Goal: Task Accomplishment & Management: Complete application form

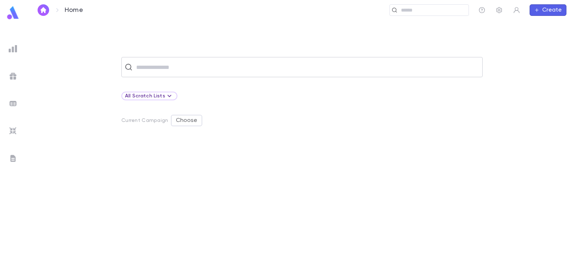
click at [159, 65] on input "text" at bounding box center [307, 67] width 346 height 14
click at [215, 63] on input "text" at bounding box center [307, 67] width 346 height 14
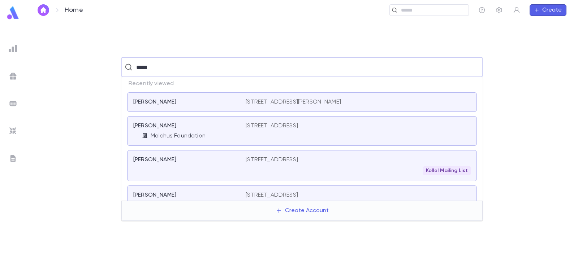
type input "******"
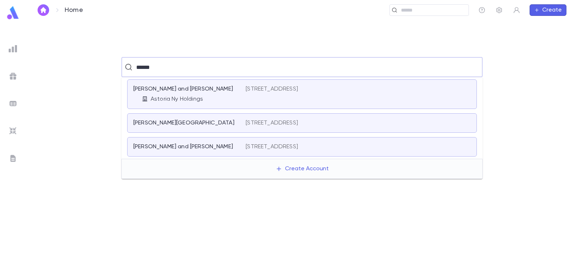
click at [246, 94] on div "[STREET_ADDRESS]" at bounding box center [358, 94] width 225 height 17
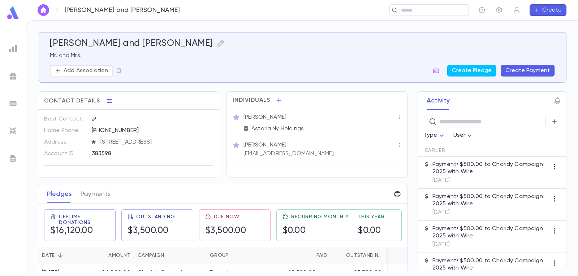
click at [531, 69] on button "Create Payment" at bounding box center [528, 71] width 54 height 12
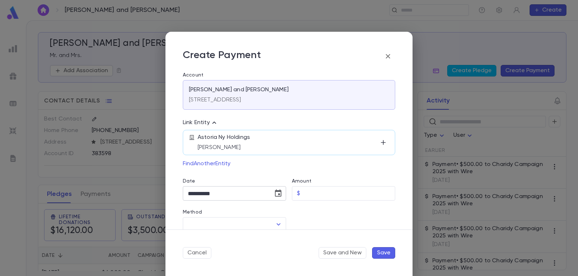
click at [275, 194] on icon "Choose date, selected date is Sep 2, 2025" at bounding box center [278, 193] width 7 height 7
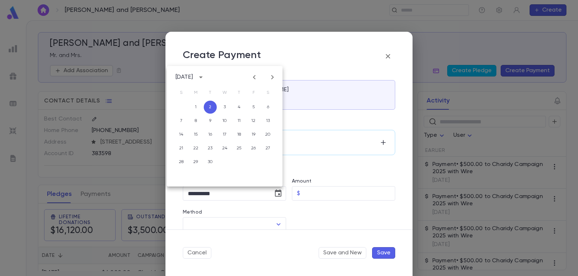
click at [253, 75] on icon "Previous month" at bounding box center [254, 77] width 9 height 9
click at [254, 105] on button "1" at bounding box center [253, 107] width 13 height 13
type input "**********"
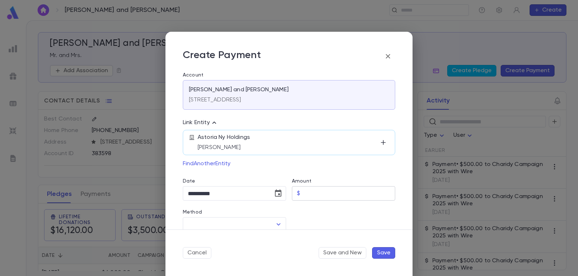
click at [325, 195] on input "Amount" at bounding box center [349, 194] width 92 height 14
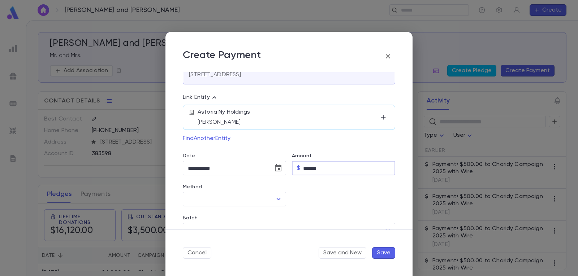
scroll to position [36, 0]
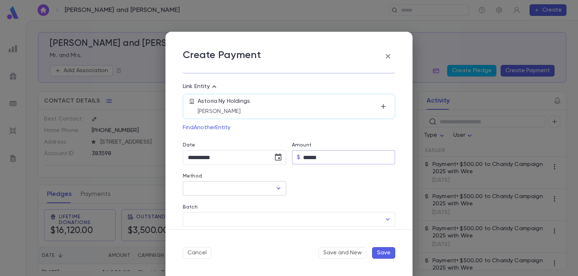
click at [278, 186] on icon "Open" at bounding box center [278, 188] width 9 height 9
type input "******"
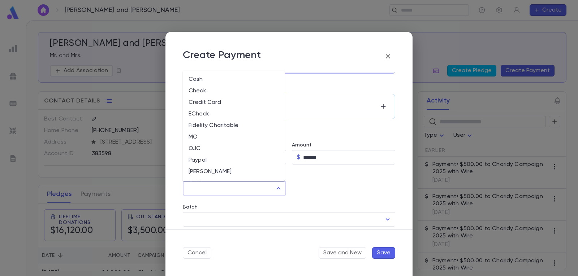
scroll to position [34, 0]
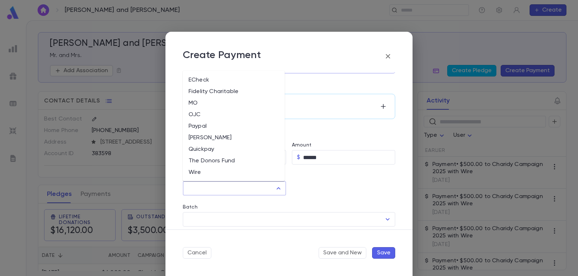
click at [228, 159] on li "The Donors Fund" at bounding box center [234, 161] width 102 height 12
type input "**********"
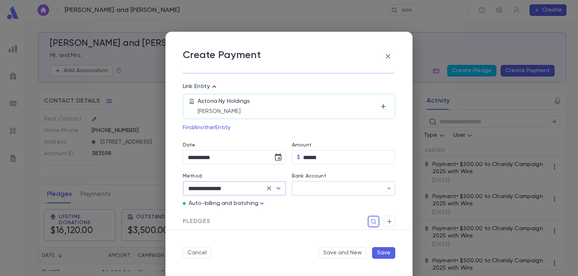
click at [336, 187] on input "Bank Account" at bounding box center [337, 189] width 91 height 14
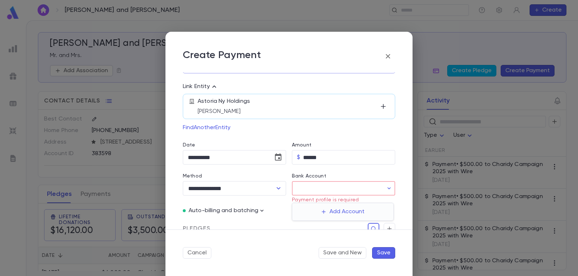
click at [378, 172] on div at bounding box center [289, 138] width 578 height 276
click at [259, 211] on icon "button" at bounding box center [261, 210] width 7 height 7
click at [276, 222] on p "Enter Manual Billing Instead" at bounding box center [303, 223] width 74 height 7
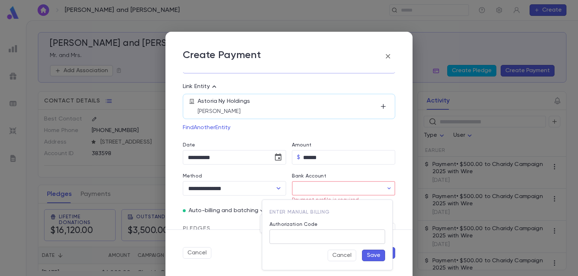
click at [335, 236] on input "Authorization Code" at bounding box center [328, 237] width 116 height 14
type input "*"
click at [369, 256] on button "Save" at bounding box center [373, 256] width 23 height 12
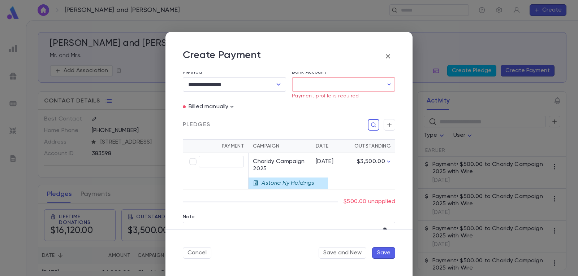
scroll to position [145, 0]
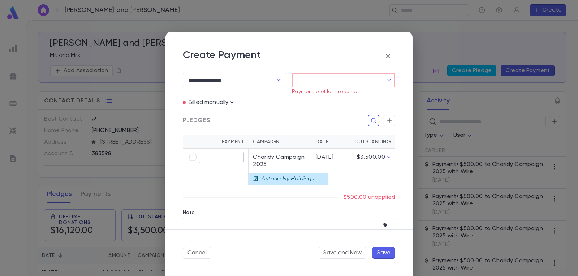
type input "******"
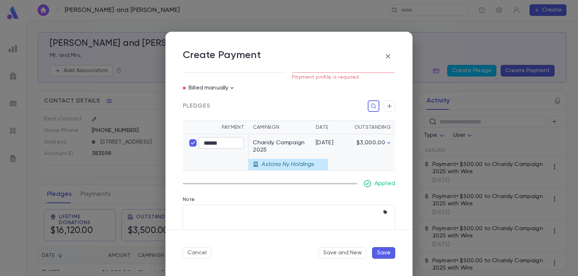
scroll to position [130, 0]
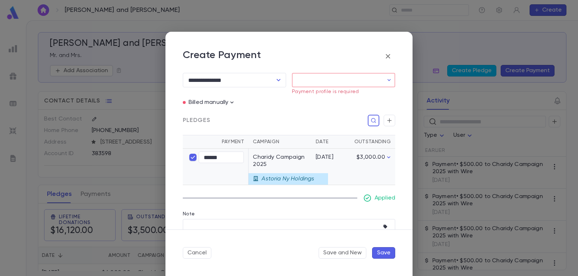
click at [385, 253] on button "Save" at bounding box center [383, 254] width 23 height 12
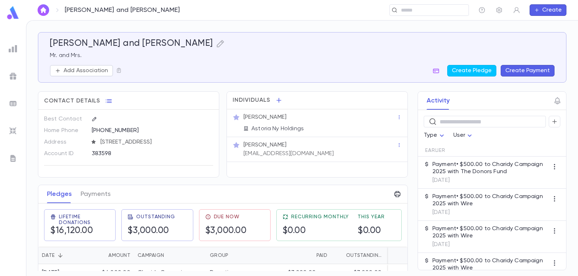
click at [43, 10] on img "button" at bounding box center [43, 10] width 9 height 6
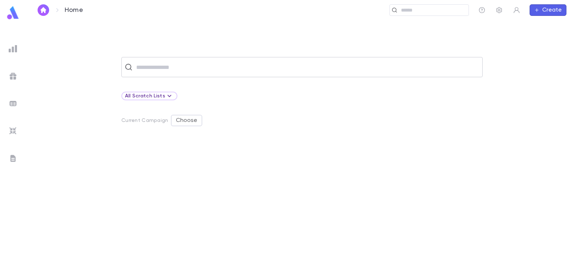
click at [199, 65] on input "text" at bounding box center [307, 67] width 346 height 14
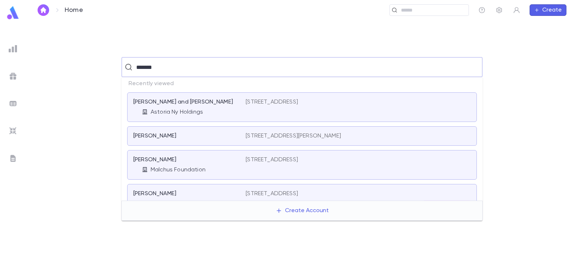
type input "********"
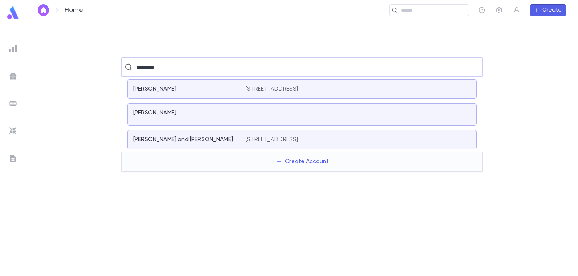
click at [209, 114] on div "[PERSON_NAME]" at bounding box center [185, 113] width 104 height 7
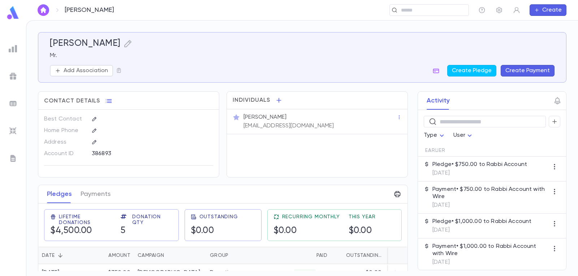
click at [528, 71] on button "Create Payment" at bounding box center [528, 71] width 54 height 12
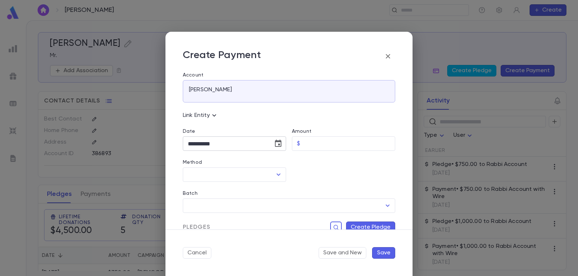
click at [277, 143] on icon "Choose date, selected date is Sep 2, 2025" at bounding box center [278, 144] width 9 height 9
click at [256, 162] on icon "Previous month" at bounding box center [254, 162] width 9 height 9
click at [252, 193] on button "1" at bounding box center [253, 192] width 13 height 13
type input "**********"
click at [310, 143] on input "Amount" at bounding box center [349, 144] width 92 height 14
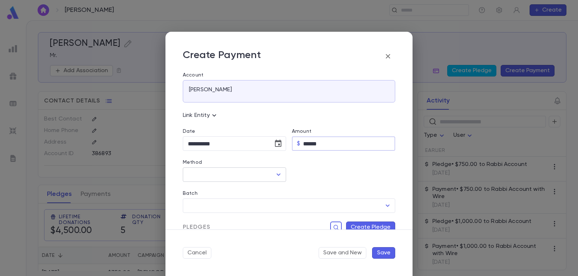
click at [279, 173] on icon "Open" at bounding box center [278, 175] width 9 height 9
type input "******"
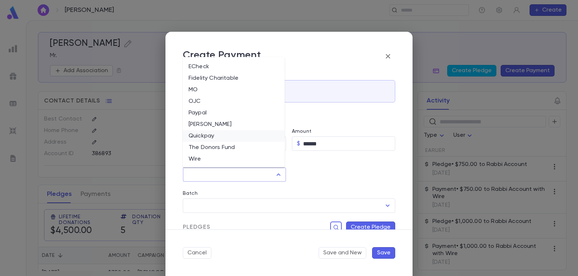
scroll to position [34, 0]
click at [233, 147] on li "The Donors Fund" at bounding box center [234, 148] width 102 height 12
type input "**********"
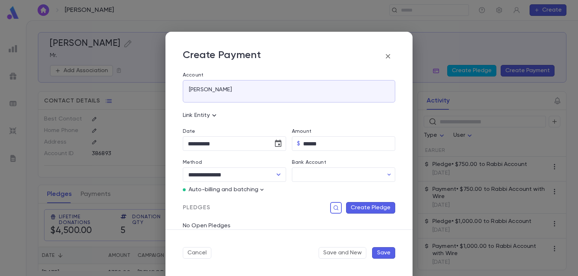
click at [257, 192] on p "Auto-billing and batching" at bounding box center [224, 189] width 70 height 7
click at [261, 191] on icon "button" at bounding box center [261, 189] width 7 height 7
click at [275, 206] on p "Enter Manual Billing Instead" at bounding box center [303, 203] width 74 height 7
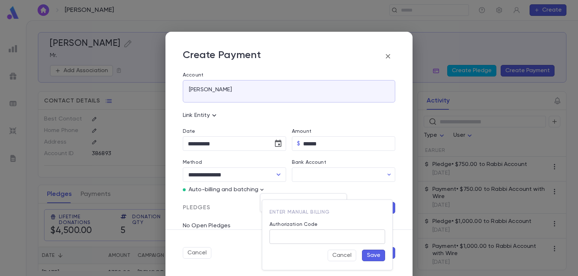
click at [300, 235] on input "Authorization Code" at bounding box center [328, 237] width 116 height 14
type input "*"
click at [375, 259] on button "Save" at bounding box center [373, 256] width 23 height 12
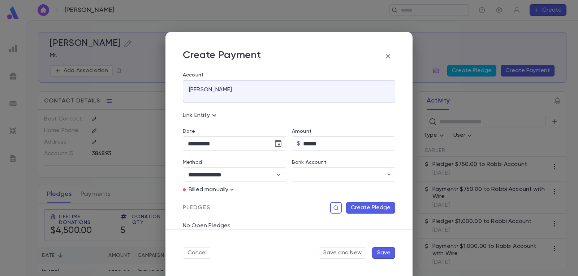
click at [366, 206] on button "Create Pledge" at bounding box center [370, 208] width 49 height 12
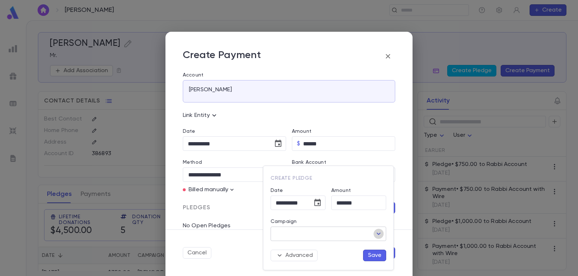
click at [378, 233] on icon "Open" at bounding box center [378, 234] width 9 height 9
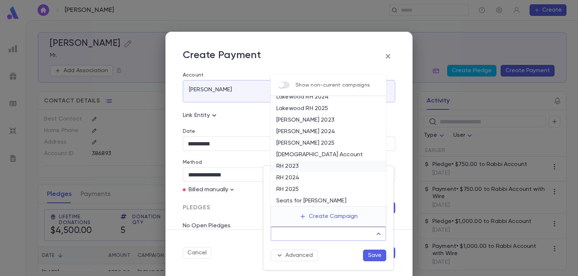
scroll to position [72, 0]
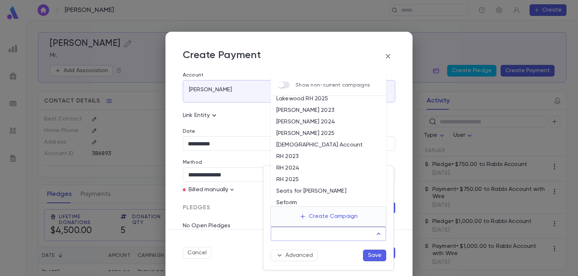
click at [310, 145] on li "[DEMOGRAPHIC_DATA] Account" at bounding box center [329, 146] width 116 height 12
type input "**********"
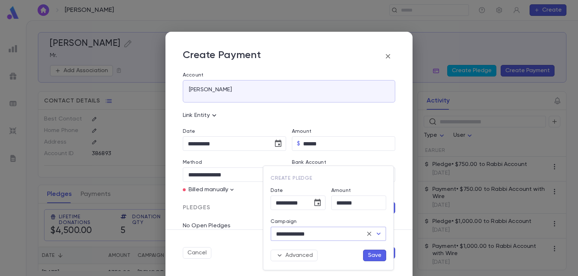
click at [379, 254] on button "Save" at bounding box center [374, 256] width 23 height 12
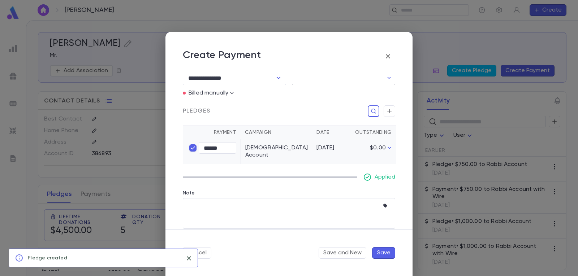
scroll to position [98, 0]
click at [382, 254] on button "Save" at bounding box center [383, 254] width 23 height 12
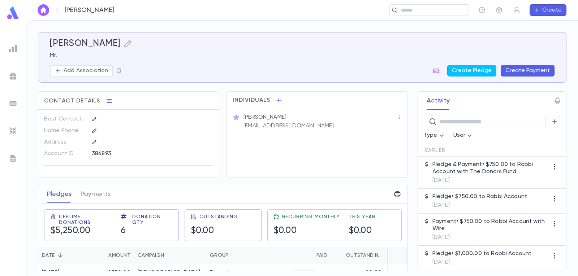
click at [43, 8] on img "button" at bounding box center [43, 10] width 9 height 6
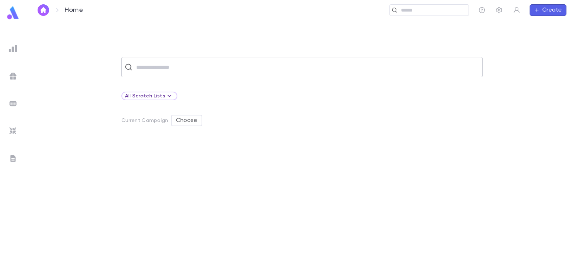
click at [154, 72] on input "text" at bounding box center [307, 67] width 346 height 14
click at [303, 106] on button "Create Account" at bounding box center [302, 105] width 65 height 14
type input "**********"
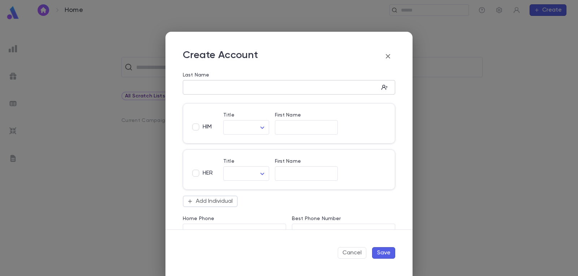
click at [236, 87] on input "Last Name" at bounding box center [281, 87] width 196 height 8
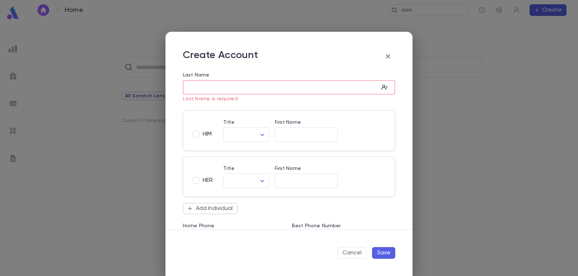
click at [271, 87] on input "Last Name" at bounding box center [281, 87] width 196 height 8
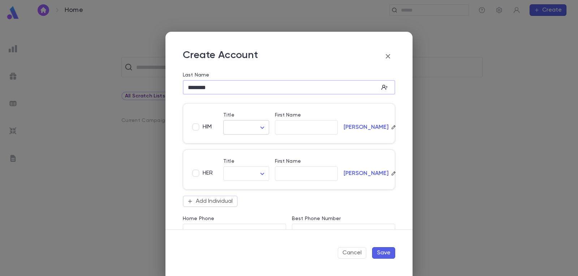
type input "********"
click at [261, 128] on body "Home ​ Create ​ All Scratch Lists Current Campaign Choose Profile Log out Accou…" at bounding box center [289, 148] width 578 height 256
click at [251, 143] on span "Mr." at bounding box center [261, 143] width 62 height 7
type input "***"
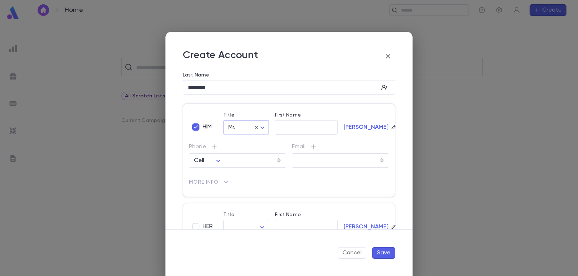
click at [292, 128] on input "First Name" at bounding box center [306, 128] width 63 height 8
type input "***"
click at [302, 160] on input "text" at bounding box center [335, 161] width 87 height 8
paste input "**********"
type input "**********"
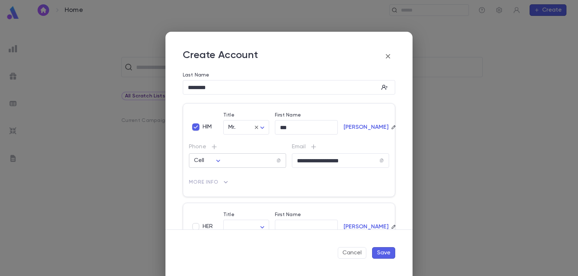
click at [246, 161] on input "tel" at bounding box center [248, 161] width 56 height 8
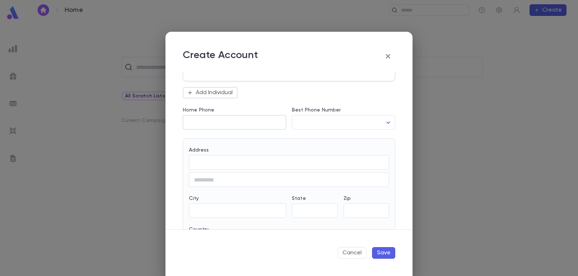
scroll to position [181, 0]
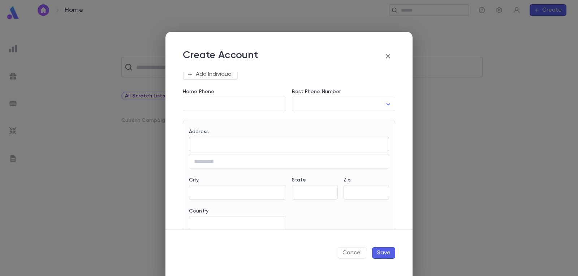
type input "**********"
click at [237, 144] on input "Address" at bounding box center [289, 144] width 200 height 8
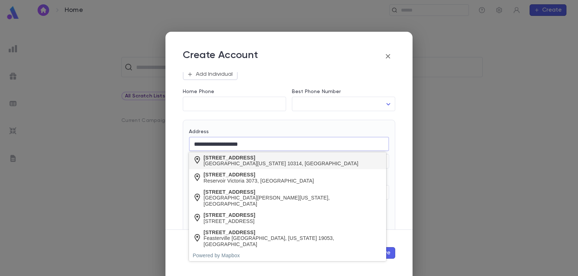
type input "**********"
click at [260, 162] on div "[GEOGRAPHIC_DATA][US_STATE] 10314, [GEOGRAPHIC_DATA]" at bounding box center [281, 164] width 155 height 6
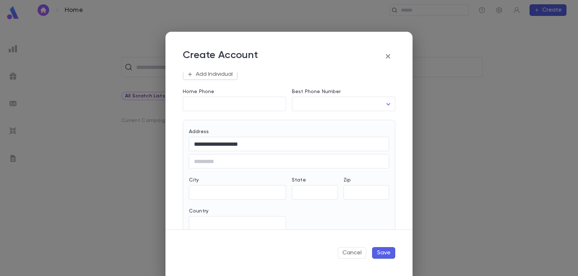
type input "**"
type input "**********"
type input "*****"
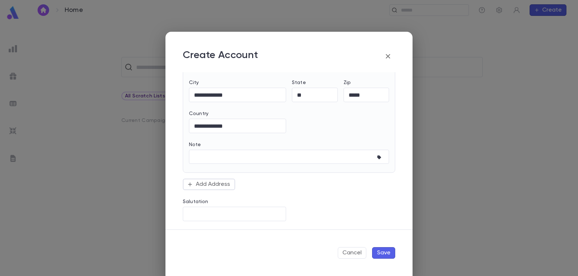
scroll to position [279, 0]
click at [385, 254] on button "Save" at bounding box center [383, 254] width 23 height 12
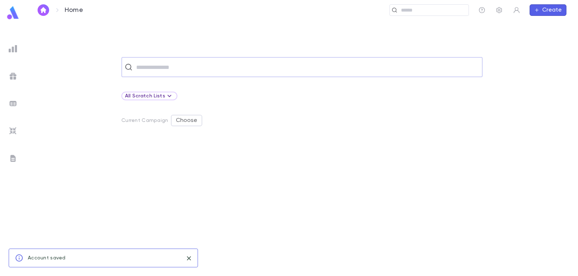
click at [170, 69] on input "text" at bounding box center [307, 67] width 346 height 14
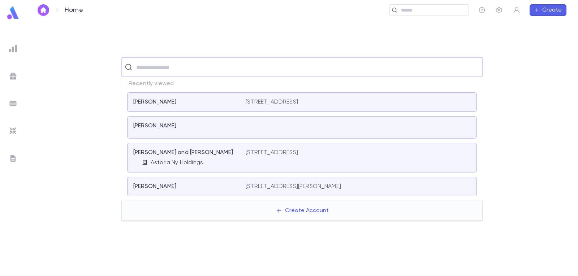
click at [188, 101] on div "[PERSON_NAME]" at bounding box center [185, 102] width 104 height 7
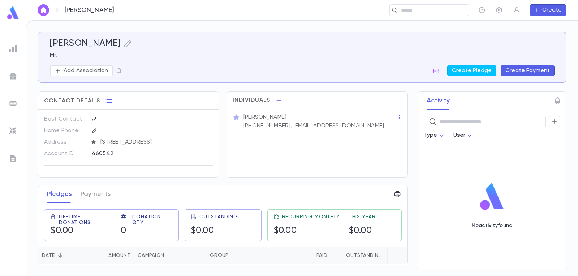
click at [533, 70] on button "Create Payment" at bounding box center [528, 71] width 54 height 12
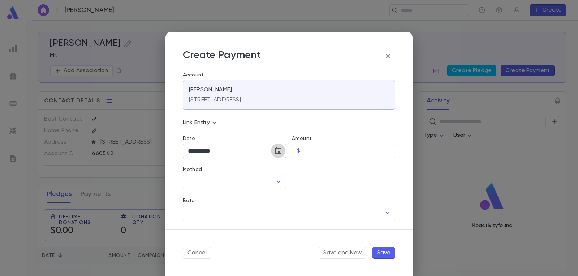
click at [278, 150] on icon "Choose date, selected date is Sep 2, 2025" at bounding box center [278, 151] width 9 height 9
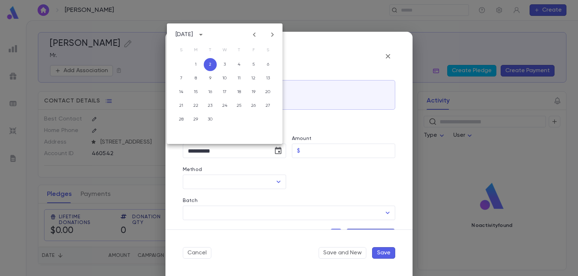
click at [253, 34] on icon "Previous month" at bounding box center [254, 34] width 9 height 9
click at [181, 77] on button "3" at bounding box center [181, 78] width 13 height 13
type input "**********"
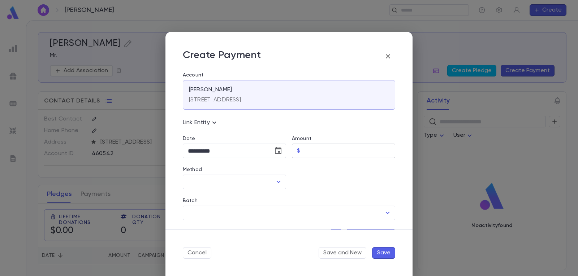
click at [324, 147] on input "Amount" at bounding box center [349, 151] width 92 height 14
click at [276, 181] on icon "Open" at bounding box center [278, 182] width 9 height 9
type input "******"
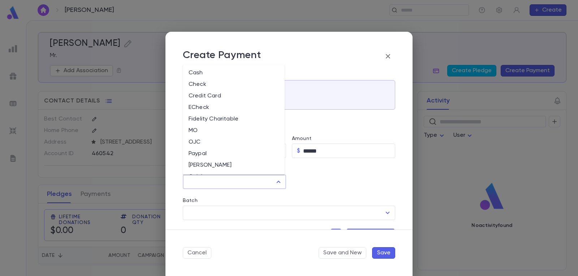
click at [215, 94] on li "Credit Card" at bounding box center [234, 96] width 102 height 12
type input "**********"
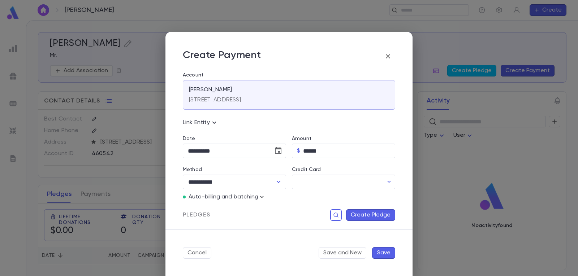
click at [264, 197] on icon "button" at bounding box center [261, 197] width 7 height 7
click at [274, 210] on p "Enter Manual Billing Instead" at bounding box center [303, 210] width 74 height 7
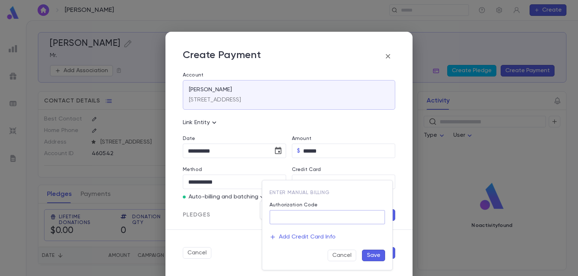
click at [295, 214] on input "Authorization Code" at bounding box center [328, 218] width 116 height 14
type input "*"
click at [381, 253] on button "Save" at bounding box center [373, 256] width 23 height 12
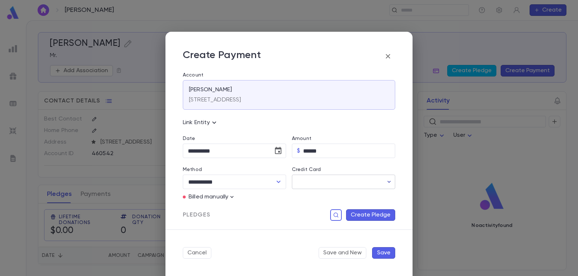
click at [386, 183] on icon "button" at bounding box center [389, 182] width 7 height 7
click at [385, 183] on div at bounding box center [289, 138] width 578 height 276
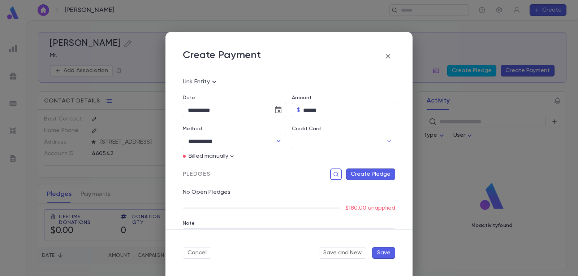
scroll to position [72, 0]
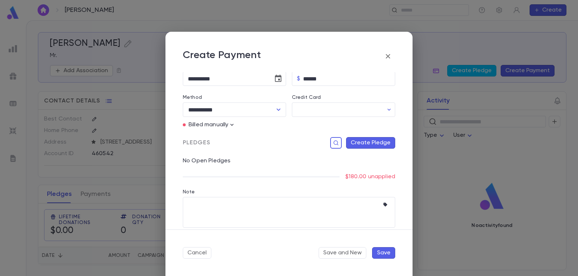
click at [371, 143] on button "Create Pledge" at bounding box center [370, 143] width 49 height 12
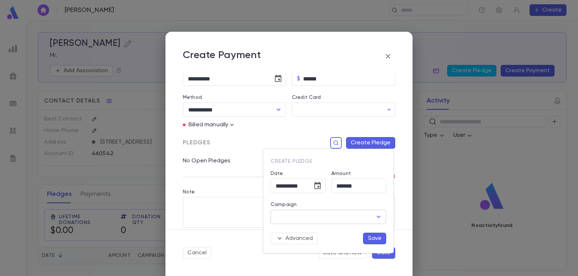
click at [348, 213] on input "Campaign" at bounding box center [323, 217] width 98 height 14
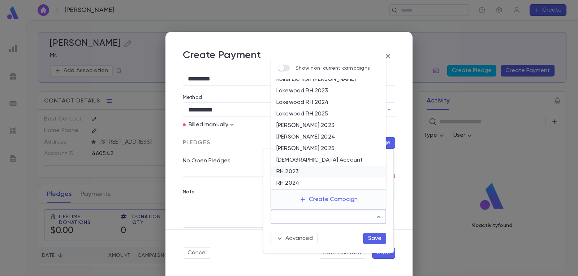
scroll to position [98, 0]
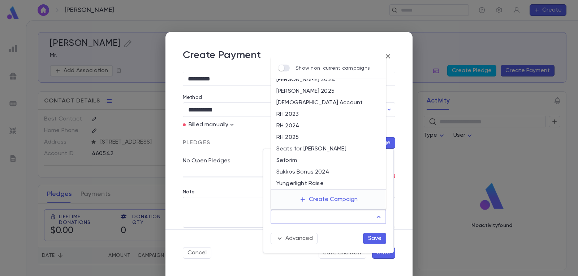
click at [309, 161] on li "Seforim" at bounding box center [329, 161] width 116 height 12
type input "*******"
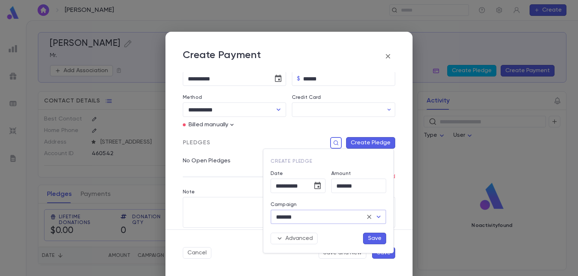
click at [376, 240] on button "Save" at bounding box center [374, 239] width 23 height 12
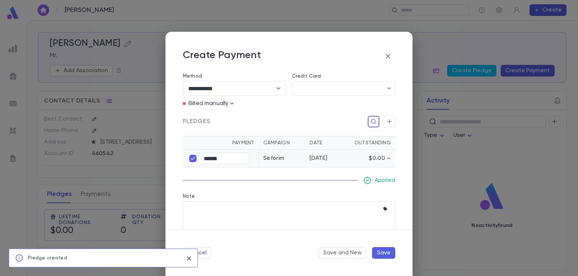
scroll to position [105, 0]
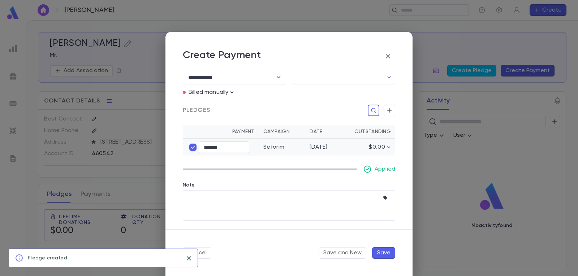
click at [383, 252] on button "Save" at bounding box center [383, 254] width 23 height 12
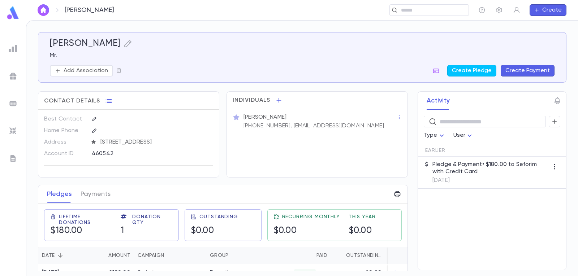
click at [43, 10] on img "button" at bounding box center [43, 10] width 9 height 6
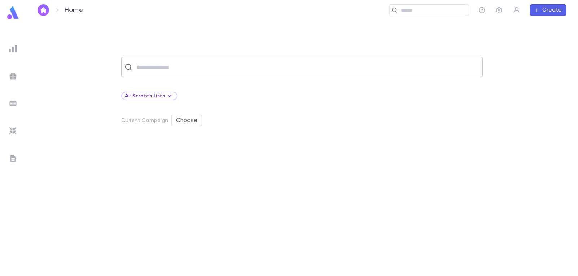
click at [190, 69] on input "text" at bounding box center [307, 67] width 346 height 14
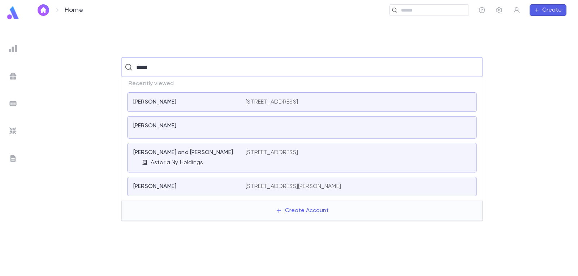
type input "******"
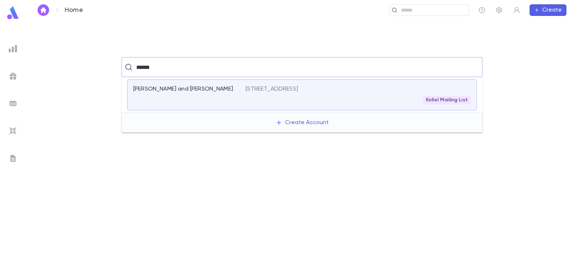
click at [201, 87] on p "[PERSON_NAME] and [PERSON_NAME]" at bounding box center [183, 89] width 100 height 7
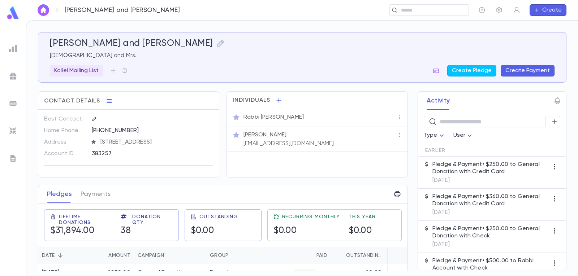
click at [531, 71] on button "Create Payment" at bounding box center [528, 71] width 54 height 12
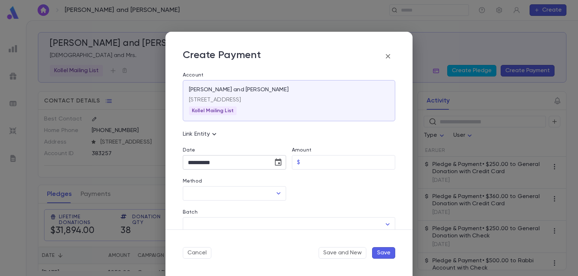
click at [276, 162] on icon "Choose date, selected date is Sep 2, 2025" at bounding box center [278, 162] width 9 height 9
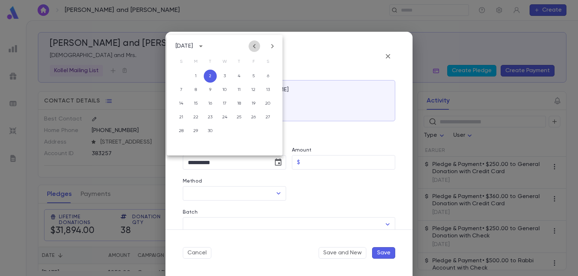
click at [255, 44] on icon "Previous month" at bounding box center [254, 46] width 9 height 9
click at [183, 91] on button "3" at bounding box center [181, 89] width 13 height 13
type input "**********"
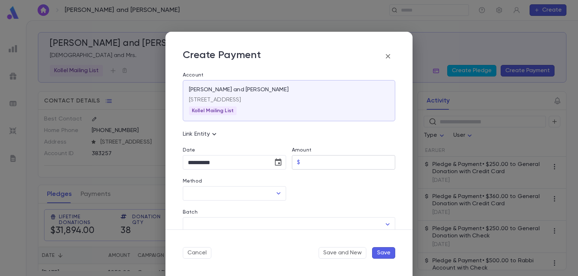
click at [338, 159] on input "Amount" at bounding box center [349, 163] width 92 height 14
click at [277, 192] on icon "Open" at bounding box center [278, 193] width 9 height 9
type input "******"
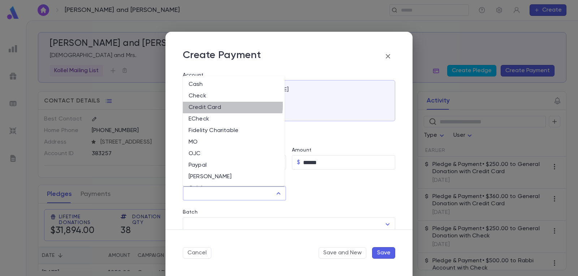
click at [222, 106] on li "Credit Card" at bounding box center [234, 108] width 102 height 12
type input "**********"
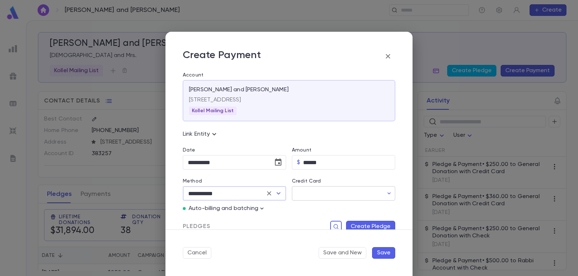
click at [338, 195] on input "Credit Card" at bounding box center [337, 194] width 91 height 14
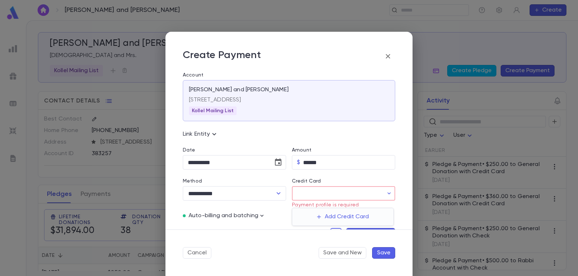
click at [338, 194] on div at bounding box center [289, 138] width 578 height 276
click at [237, 216] on p "Auto-billing and batching" at bounding box center [224, 216] width 70 height 7
click at [261, 216] on icon "button" at bounding box center [261, 216] width 7 height 7
click at [275, 228] on p "Enter Manual Billing Instead" at bounding box center [303, 229] width 74 height 7
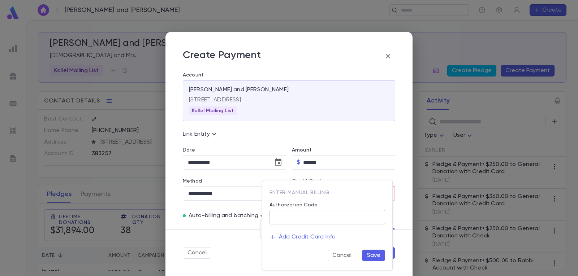
click at [293, 221] on input "Authorization Code" at bounding box center [328, 218] width 116 height 14
type input "*"
click at [378, 257] on button "Save" at bounding box center [373, 256] width 23 height 12
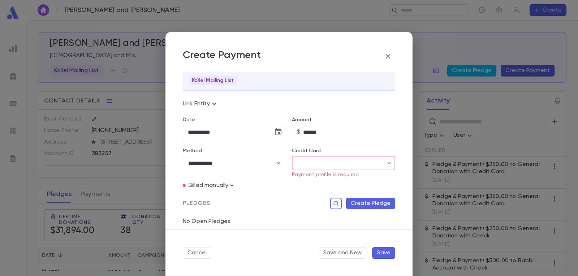
scroll to position [72, 0]
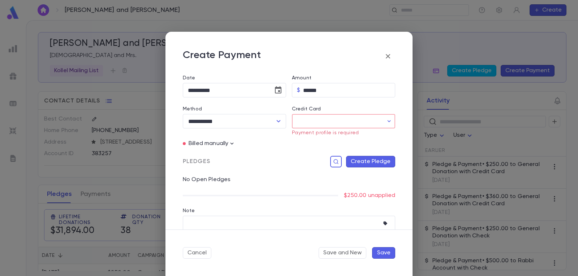
click at [376, 164] on button "Create Pledge" at bounding box center [370, 162] width 49 height 12
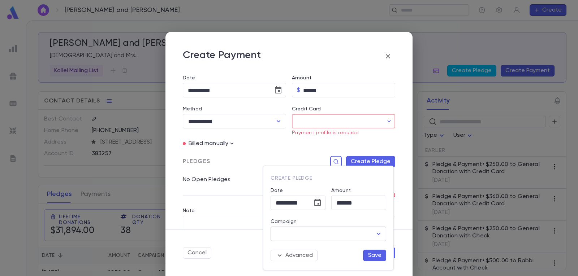
click at [374, 232] on icon "Open" at bounding box center [378, 234] width 9 height 9
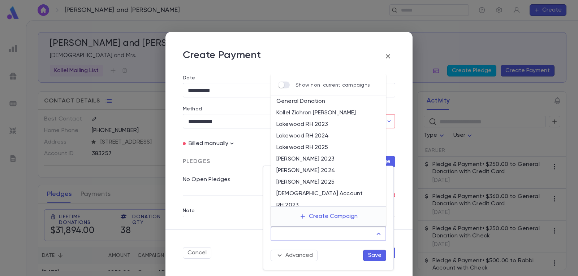
scroll to position [36, 0]
click at [313, 180] on li "[DEMOGRAPHIC_DATA] Account" at bounding box center [329, 182] width 116 height 12
type input "**********"
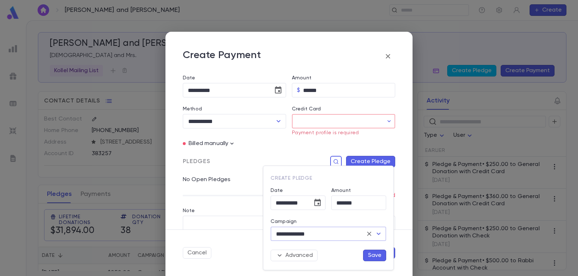
click at [379, 256] on button "Save" at bounding box center [374, 256] width 23 height 12
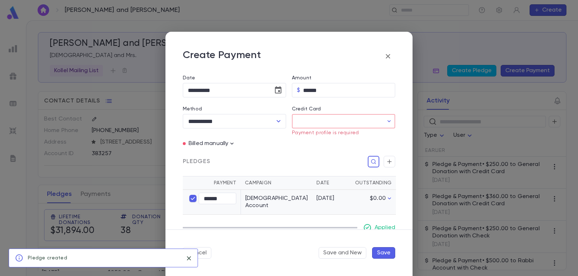
click at [390, 254] on button "Save" at bounding box center [383, 254] width 23 height 12
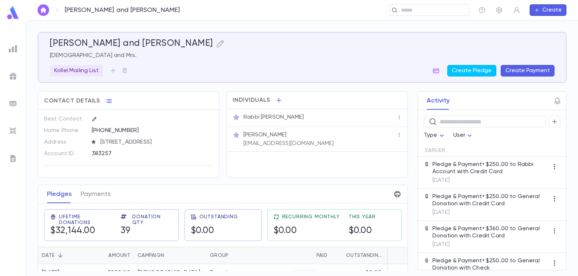
click at [44, 9] on img "button" at bounding box center [43, 10] width 9 height 6
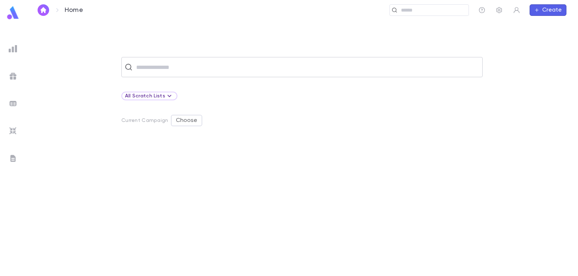
click at [156, 68] on input "text" at bounding box center [307, 67] width 346 height 14
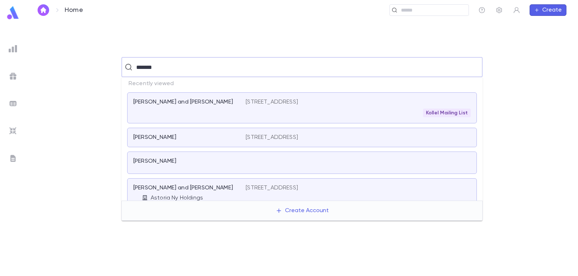
type input "********"
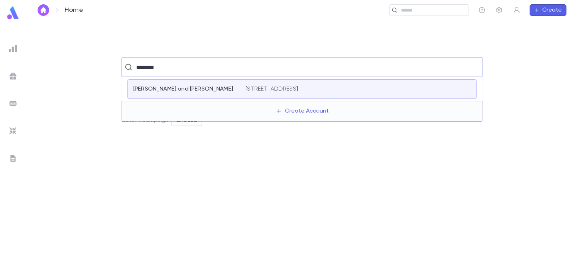
click at [276, 89] on p "[STREET_ADDRESS]" at bounding box center [272, 89] width 52 height 7
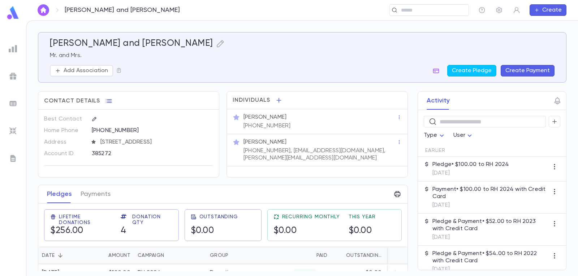
click at [518, 68] on button "Create Payment" at bounding box center [528, 71] width 54 height 12
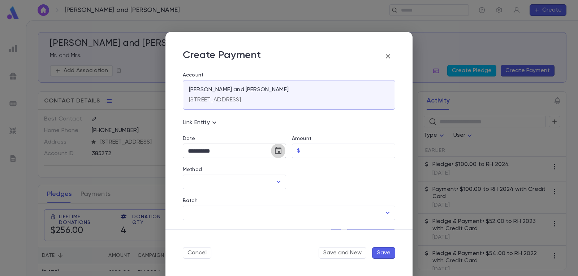
click at [276, 150] on icon "Choose date, selected date is Sep 2, 2025" at bounding box center [278, 151] width 9 height 9
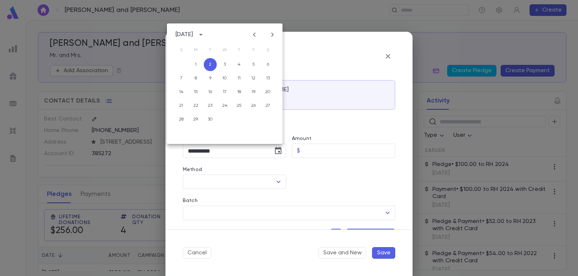
click at [256, 34] on icon "Previous month" at bounding box center [254, 34] width 9 height 9
click at [183, 77] on button "3" at bounding box center [181, 78] width 13 height 13
type input "**********"
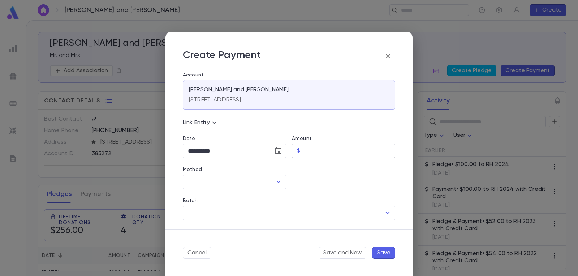
click at [331, 151] on input "Amount" at bounding box center [349, 151] width 92 height 14
click at [276, 181] on icon "Open" at bounding box center [278, 182] width 9 height 9
type input "*****"
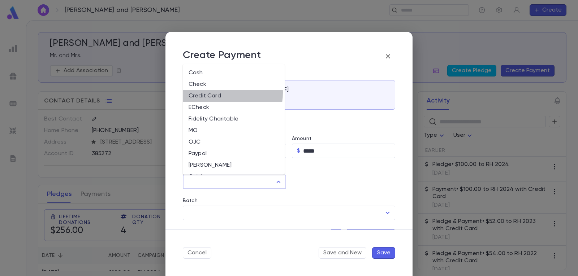
click at [216, 93] on li "Credit Card" at bounding box center [234, 96] width 102 height 12
type input "**********"
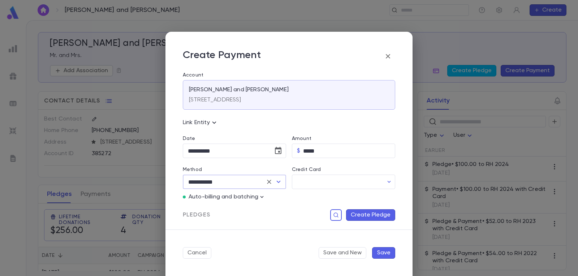
click at [253, 197] on p "Auto-billing and batching" at bounding box center [224, 197] width 70 height 7
click at [261, 197] on icon "button" at bounding box center [261, 197] width 7 height 7
click at [279, 212] on p "Enter Manual Billing Instead" at bounding box center [303, 210] width 74 height 7
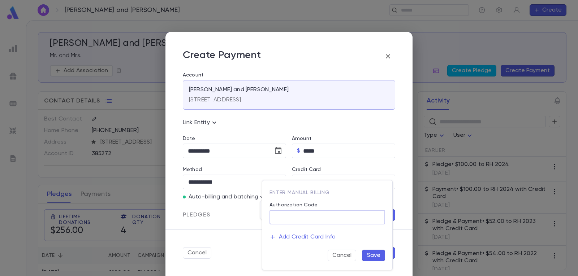
click at [320, 221] on input "Authorization Code" at bounding box center [328, 218] width 116 height 14
type input "*"
click at [378, 257] on button "Save" at bounding box center [373, 256] width 23 height 12
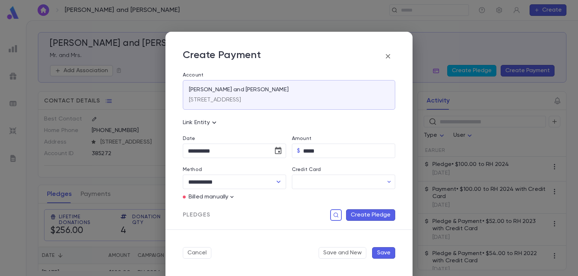
click at [368, 216] on button "Create Pledge" at bounding box center [370, 216] width 49 height 12
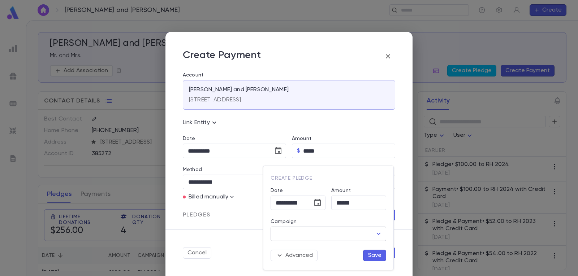
click at [380, 230] on icon "Open" at bounding box center [378, 234] width 9 height 9
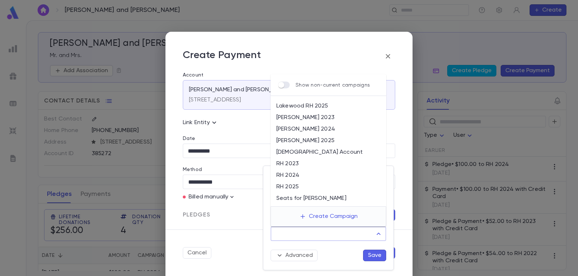
scroll to position [72, 0]
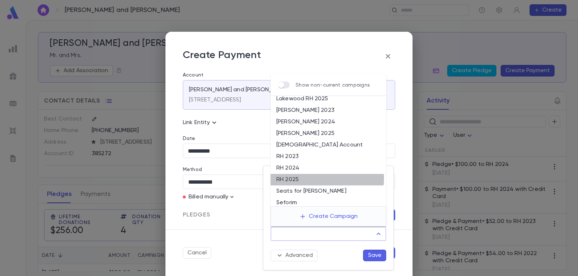
click at [315, 179] on li "RH 2025" at bounding box center [329, 180] width 116 height 12
type input "*******"
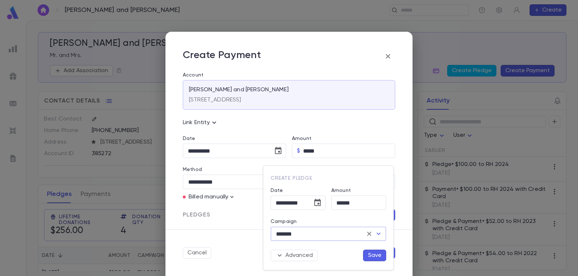
click at [373, 254] on button "Save" at bounding box center [374, 256] width 23 height 12
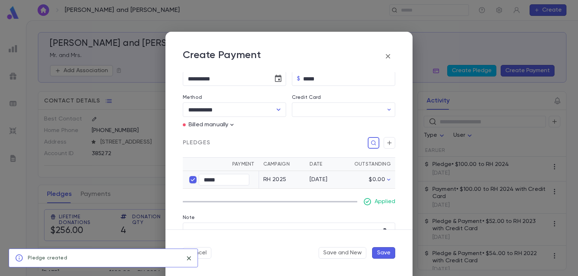
click at [384, 251] on button "Save" at bounding box center [383, 254] width 23 height 12
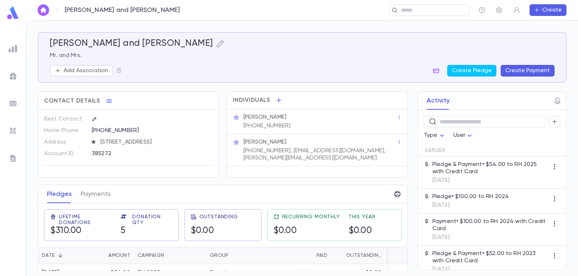
click at [45, 10] on img "button" at bounding box center [43, 10] width 9 height 6
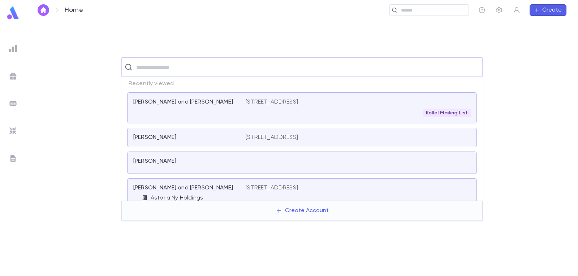
click at [175, 69] on input "text" at bounding box center [307, 67] width 346 height 14
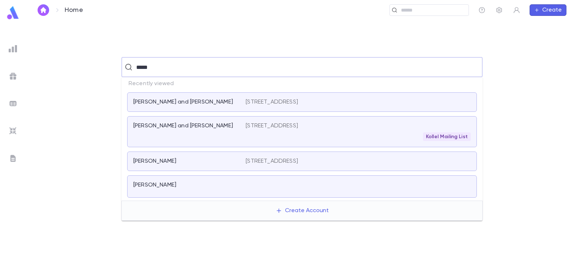
type input "******"
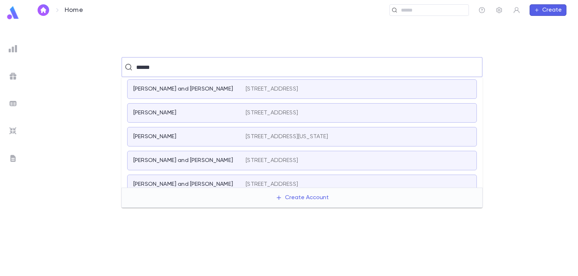
click at [204, 115] on div "[PERSON_NAME]" at bounding box center [185, 113] width 104 height 7
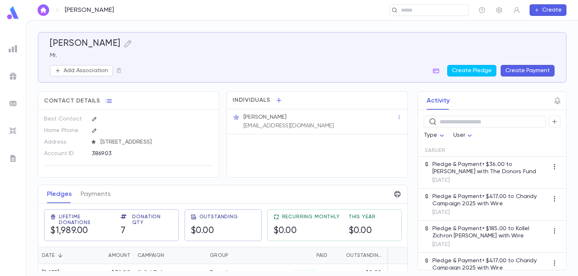
click at [533, 69] on button "Create Payment" at bounding box center [528, 71] width 54 height 12
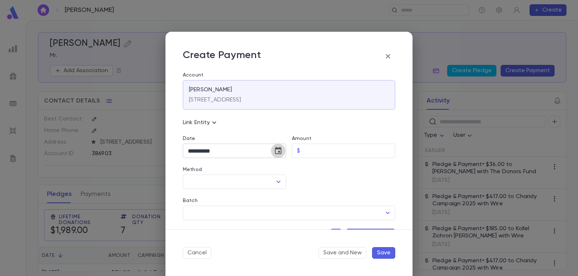
click at [275, 151] on icon "Choose date, selected date is Sep 2, 2025" at bounding box center [278, 151] width 9 height 9
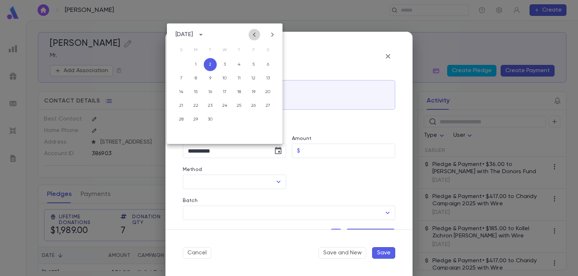
click at [256, 35] on icon "Previous month" at bounding box center [254, 34] width 9 height 9
click at [197, 76] on button "4" at bounding box center [195, 78] width 13 height 13
type input "**********"
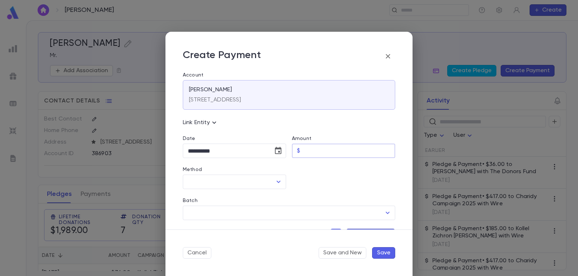
click at [332, 147] on input "Amount" at bounding box center [349, 151] width 92 height 14
click at [279, 181] on icon "Open" at bounding box center [278, 182] width 9 height 9
type input "******"
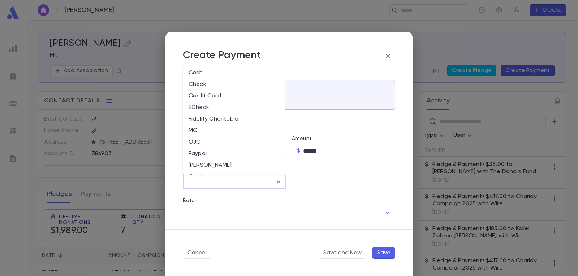
scroll to position [34, 0]
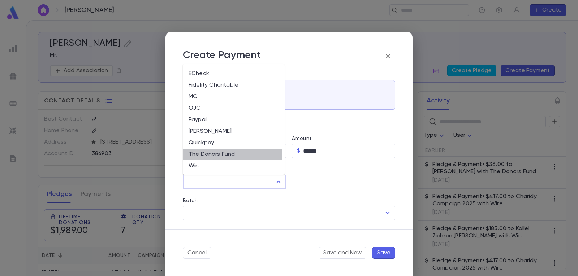
click at [213, 154] on li "The Donors Fund" at bounding box center [234, 155] width 102 height 12
type input "**********"
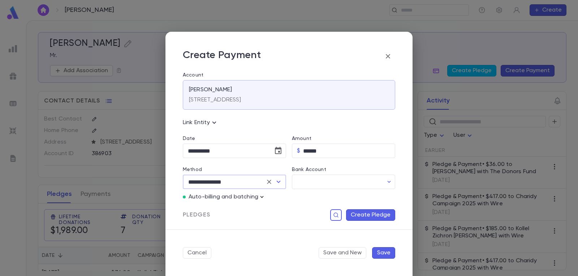
click at [262, 196] on icon "button" at bounding box center [261, 197] width 7 height 7
click at [271, 211] on p "Enter Manual Billing Instead" at bounding box center [303, 210] width 74 height 7
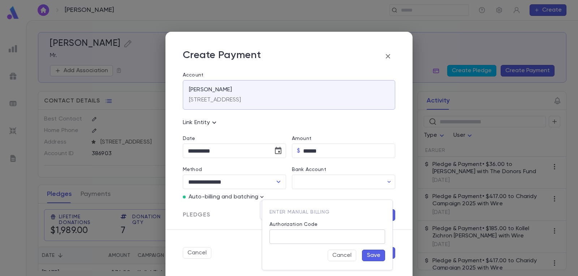
click at [340, 238] on input "Authorization Code" at bounding box center [328, 237] width 116 height 14
type input "*"
click at [373, 253] on button "Save" at bounding box center [373, 256] width 23 height 12
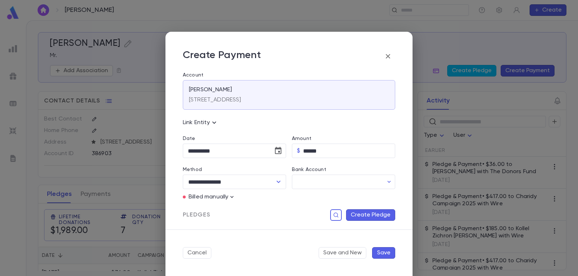
click at [380, 212] on button "Create Pledge" at bounding box center [370, 216] width 49 height 12
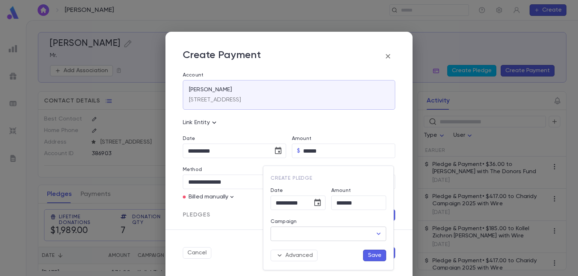
click at [377, 235] on icon "Open" at bounding box center [378, 234] width 9 height 9
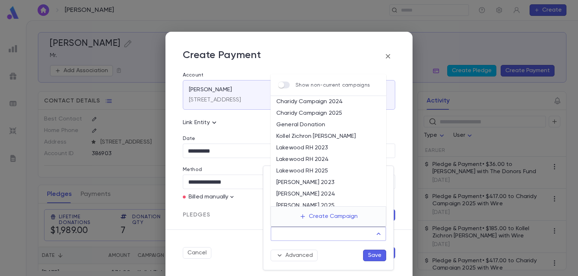
click at [333, 136] on li "Kollel Zichron [PERSON_NAME]" at bounding box center [329, 137] width 116 height 12
type input "**********"
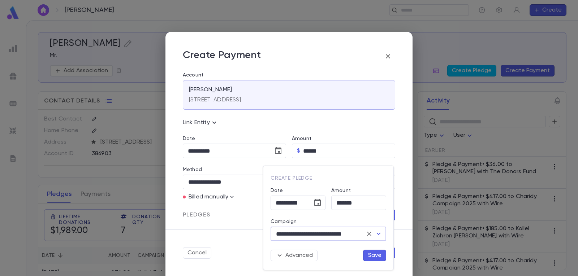
click at [374, 255] on button "Save" at bounding box center [374, 256] width 23 height 12
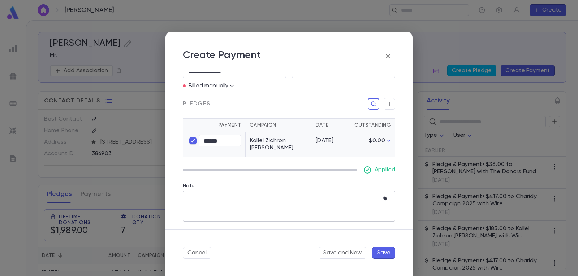
scroll to position [112, 0]
click at [382, 253] on button "Save" at bounding box center [383, 254] width 23 height 12
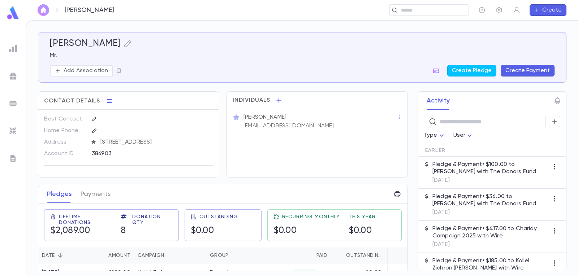
click at [43, 11] on img "button" at bounding box center [43, 10] width 9 height 6
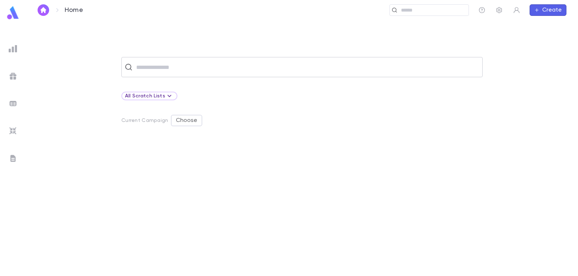
click at [166, 67] on input "text" at bounding box center [307, 67] width 346 height 14
click at [186, 70] on input "*********" at bounding box center [301, 67] width 335 height 14
type input "*"
type input "********"
drag, startPoint x: 186, startPoint y: 67, endPoint x: 103, endPoint y: 61, distance: 83.7
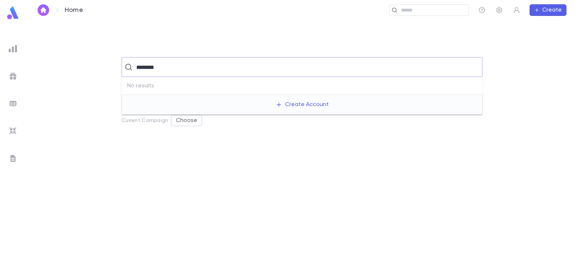
click at [104, 61] on div "******** ​" at bounding box center [302, 67] width 529 height 20
type input "*****"
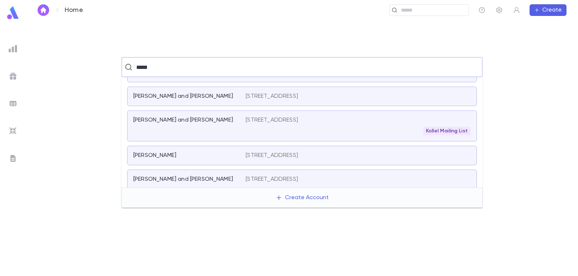
scroll to position [72, 0]
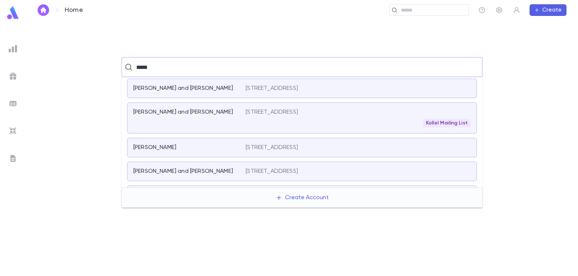
click at [201, 119] on div "[PERSON_NAME] and [PERSON_NAME]" at bounding box center [189, 118] width 112 height 19
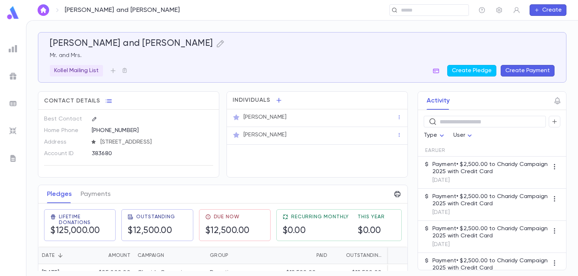
click at [534, 69] on button "Create Payment" at bounding box center [528, 71] width 54 height 12
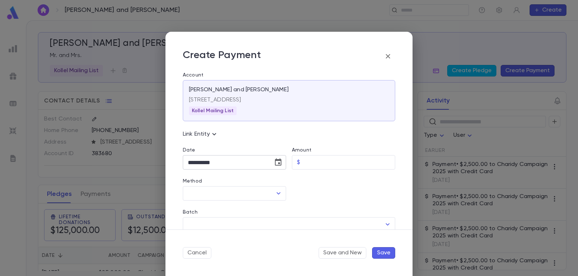
click at [277, 162] on icon "Choose date, selected date is Sep 2, 2025" at bounding box center [278, 162] width 9 height 9
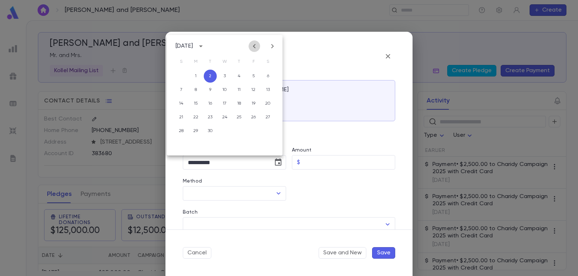
click at [253, 43] on icon "Previous month" at bounding box center [254, 46] width 9 height 9
click at [183, 89] on button "3" at bounding box center [181, 89] width 13 height 13
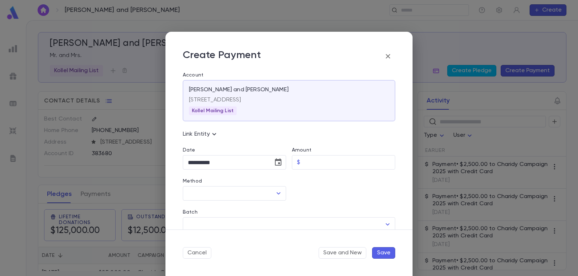
type input "**********"
click at [319, 160] on input "Amount" at bounding box center [349, 163] width 92 height 14
click at [278, 194] on icon "Open" at bounding box center [278, 193] width 9 height 9
type input "********"
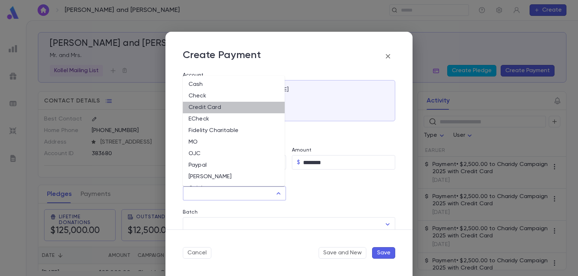
click at [235, 107] on li "Credit Card" at bounding box center [234, 108] width 102 height 12
type input "**********"
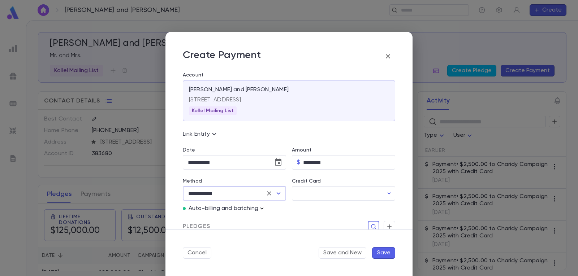
click at [263, 208] on icon "button" at bounding box center [262, 209] width 3 height 2
click at [284, 221] on p "Enter Manual Billing Instead" at bounding box center [303, 221] width 74 height 7
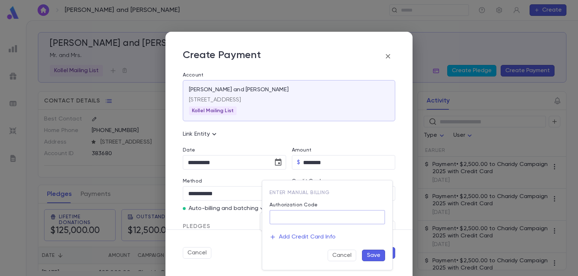
click at [322, 214] on input "Authorization Code" at bounding box center [328, 218] width 116 height 14
type input "*"
click at [372, 254] on button "Save" at bounding box center [373, 256] width 23 height 12
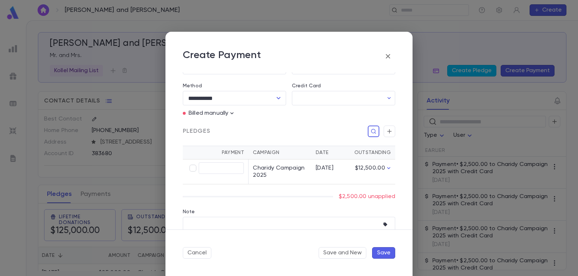
scroll to position [108, 0]
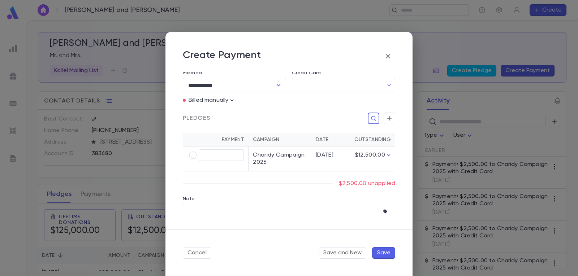
type input "********"
click at [382, 251] on button "Save" at bounding box center [383, 254] width 23 height 12
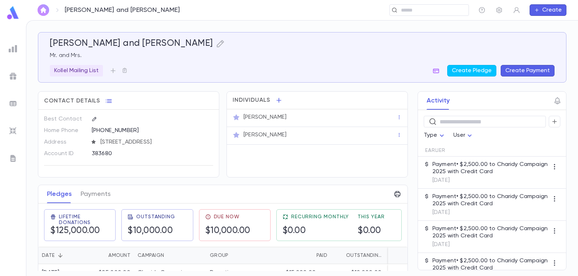
click at [39, 7] on img "button" at bounding box center [43, 10] width 9 height 6
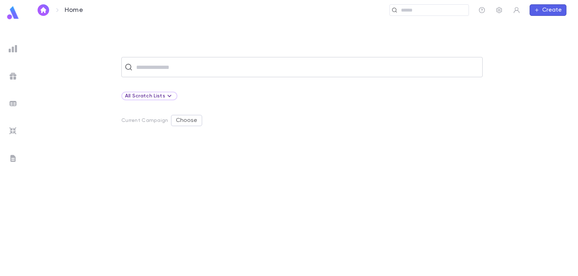
click at [167, 70] on input "text" at bounding box center [307, 67] width 346 height 14
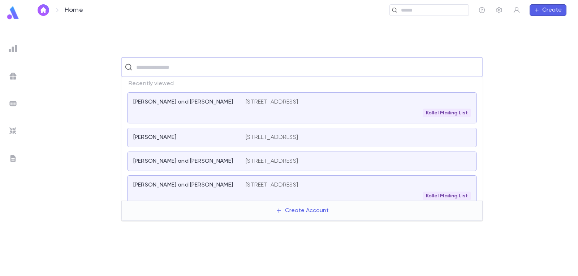
type input "*"
type input "*******"
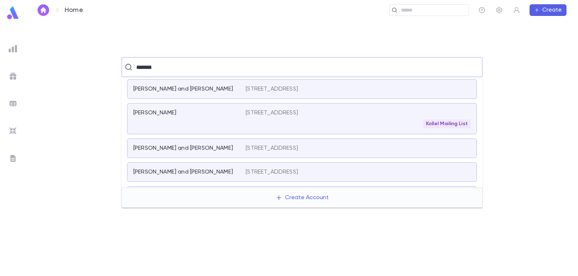
click at [234, 91] on div "[PERSON_NAME] and [PERSON_NAME]" at bounding box center [185, 89] width 104 height 7
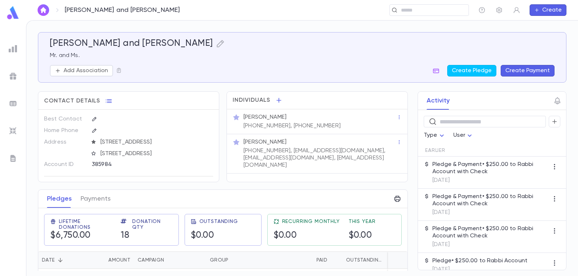
click at [540, 70] on button "Create Payment" at bounding box center [528, 71] width 54 height 12
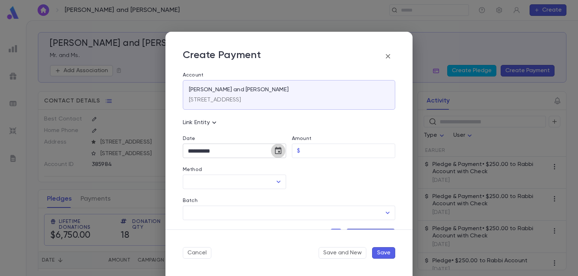
click at [278, 153] on icon "Choose date, selected date is Sep 2, 2025" at bounding box center [278, 151] width 9 height 9
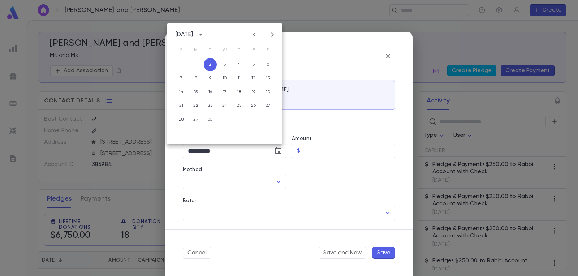
click at [252, 34] on icon "Previous month" at bounding box center [254, 34] width 9 height 9
click at [209, 77] on button "5" at bounding box center [210, 78] width 13 height 13
type input "**********"
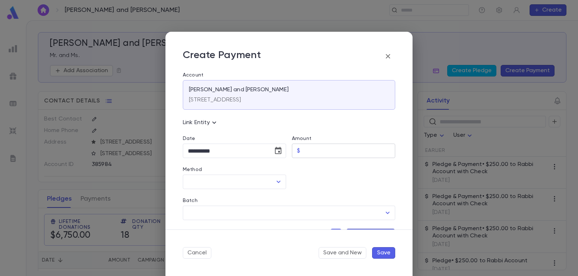
click at [320, 149] on input "Amount" at bounding box center [349, 151] width 92 height 14
click at [278, 182] on icon "Open" at bounding box center [279, 182] width 4 height 2
type input "******"
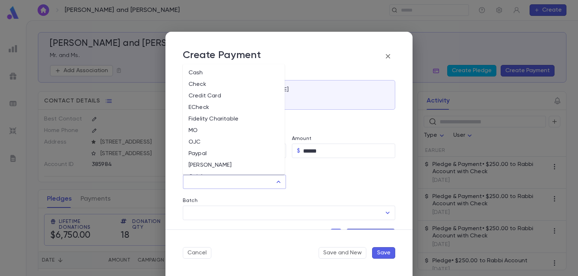
scroll to position [34, 0]
click at [216, 142] on li "Quickpay" at bounding box center [234, 143] width 102 height 12
type input "********"
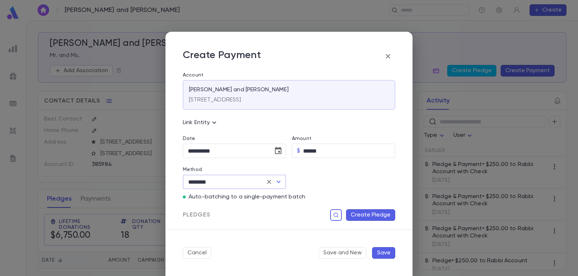
click at [371, 214] on button "Create Pledge" at bounding box center [370, 216] width 49 height 12
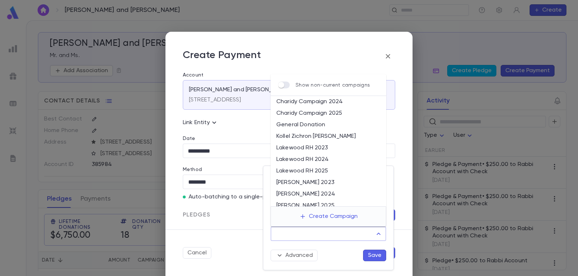
click at [361, 232] on input "Campaign" at bounding box center [323, 234] width 98 height 14
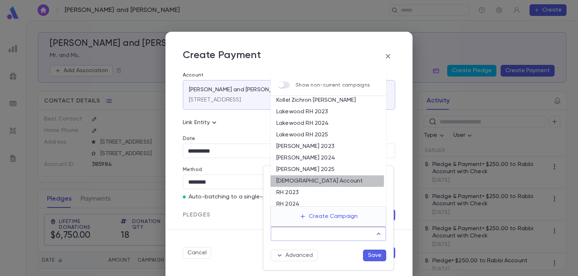
click at [313, 181] on li "[DEMOGRAPHIC_DATA] Account" at bounding box center [329, 182] width 116 height 12
type input "**********"
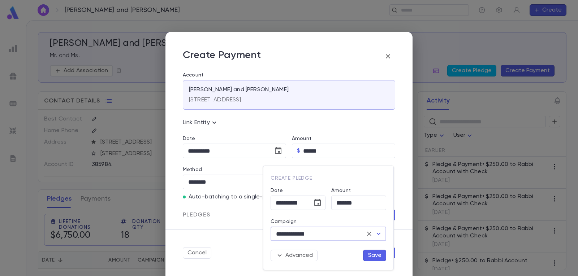
click at [374, 255] on button "Save" at bounding box center [374, 256] width 23 height 12
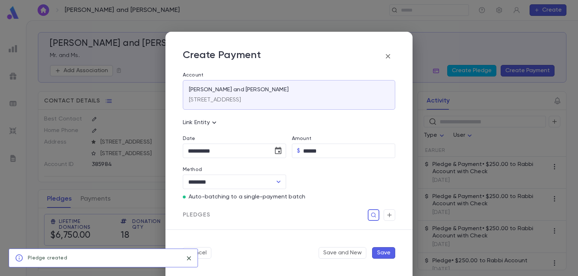
click at [385, 251] on button "Save" at bounding box center [383, 254] width 23 height 12
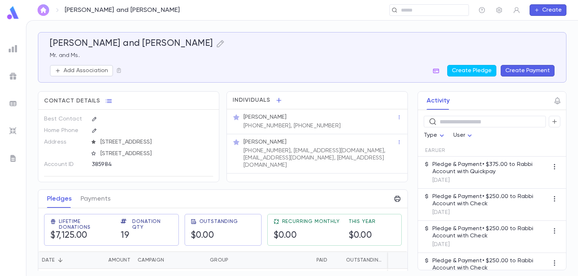
click at [40, 7] on button "button" at bounding box center [44, 10] width 12 height 12
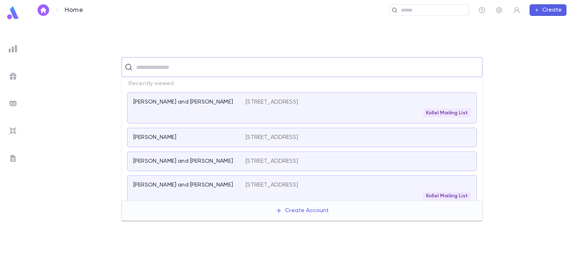
click at [178, 72] on input "text" at bounding box center [307, 67] width 346 height 14
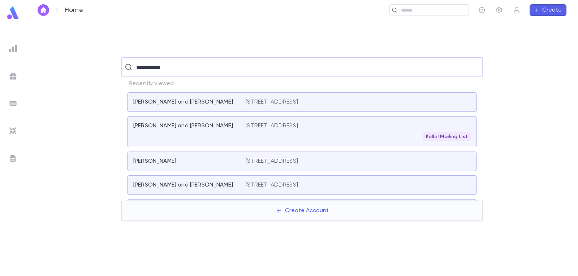
type input "**********"
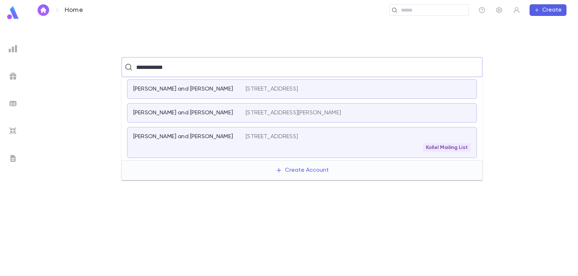
click at [266, 138] on p "[STREET_ADDRESS]" at bounding box center [272, 136] width 52 height 7
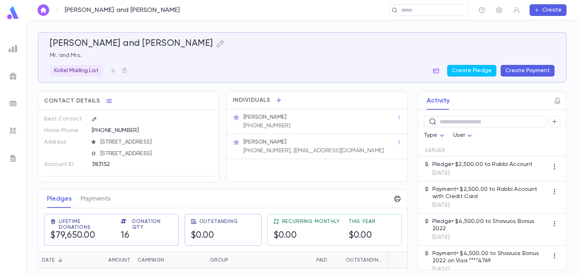
click at [537, 70] on button "Create Payment" at bounding box center [528, 71] width 54 height 12
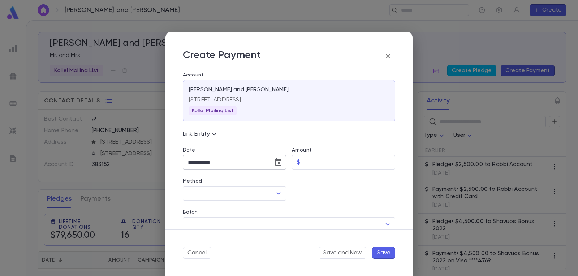
click at [278, 161] on icon "Choose date, selected date is Sep 2, 2025" at bounding box center [278, 162] width 7 height 7
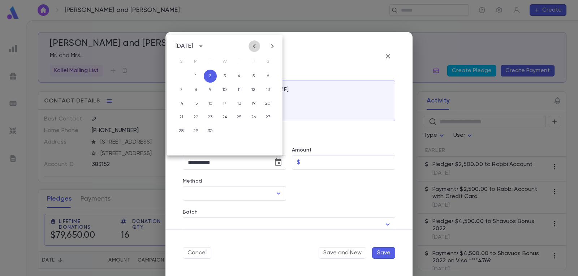
click at [252, 47] on icon "Previous month" at bounding box center [254, 46] width 9 height 9
click at [207, 89] on button "5" at bounding box center [210, 89] width 13 height 13
type input "**********"
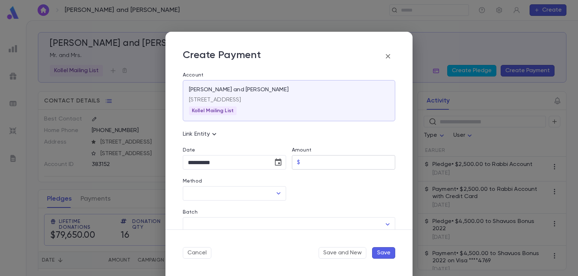
click at [316, 163] on input "Amount" at bounding box center [349, 163] width 92 height 14
click at [275, 190] on icon "Open" at bounding box center [278, 193] width 9 height 9
type input "*********"
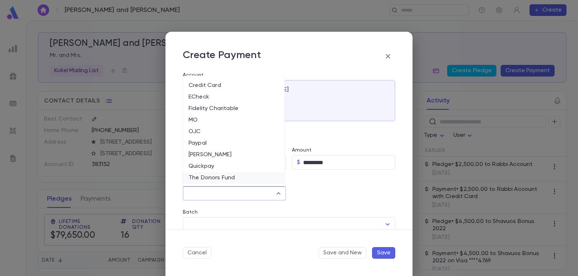
scroll to position [34, 0]
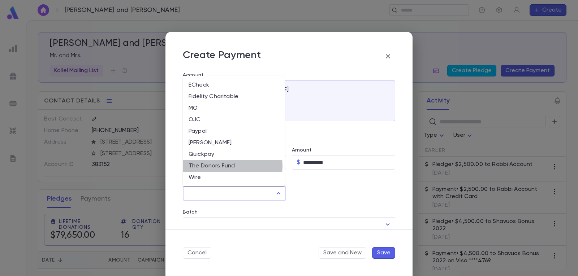
click at [224, 166] on li "The Donors Fund" at bounding box center [234, 166] width 102 height 12
type input "**********"
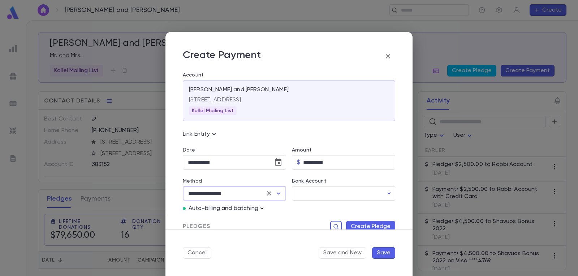
click at [263, 208] on icon "button" at bounding box center [261, 208] width 7 height 7
click at [274, 218] on p "Enter Manual Billing Instead" at bounding box center [303, 221] width 74 height 7
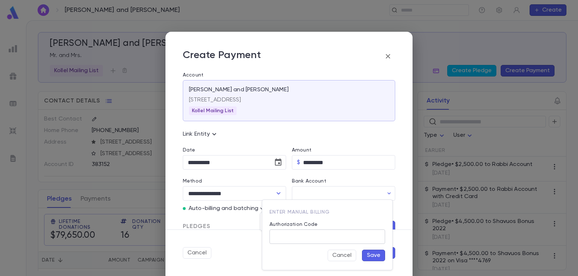
click at [308, 235] on input "Authorization Code" at bounding box center [328, 237] width 116 height 14
type input "*"
click at [373, 256] on button "Save" at bounding box center [373, 256] width 23 height 12
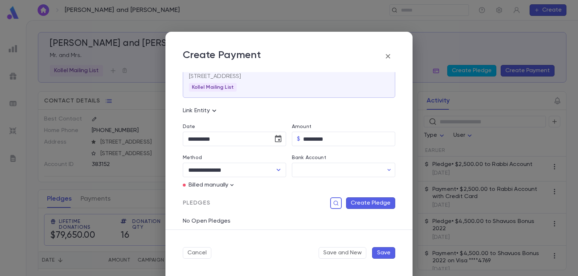
scroll to position [36, 0]
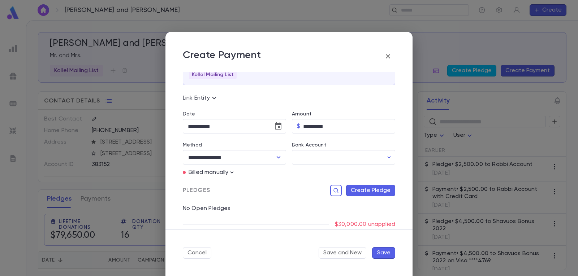
click at [369, 189] on button "Create Pledge" at bounding box center [370, 191] width 49 height 12
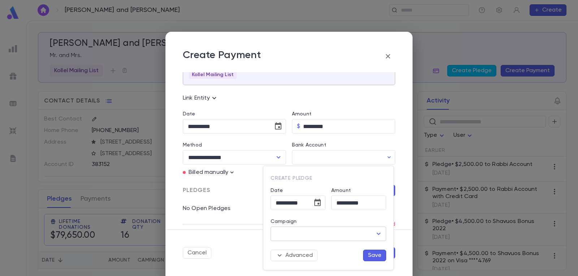
click at [377, 233] on icon "Open" at bounding box center [379, 234] width 4 height 2
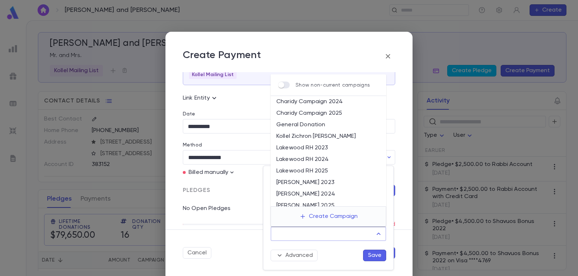
click at [350, 134] on li "Kollel Zichron [PERSON_NAME]" at bounding box center [329, 137] width 116 height 12
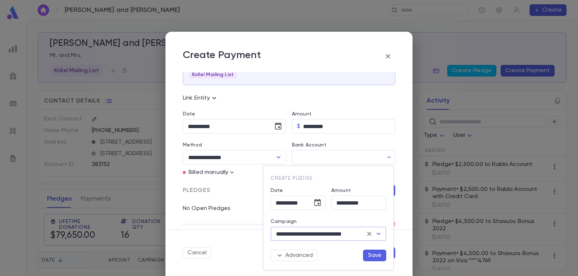
type input "**********"
click at [379, 257] on button "Save" at bounding box center [374, 256] width 23 height 12
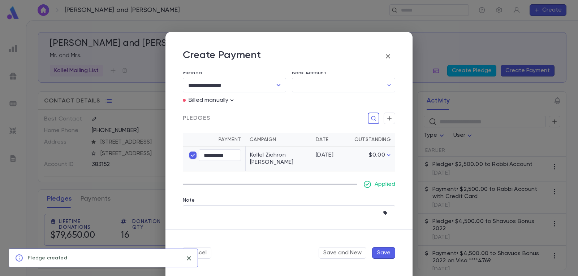
scroll to position [124, 0]
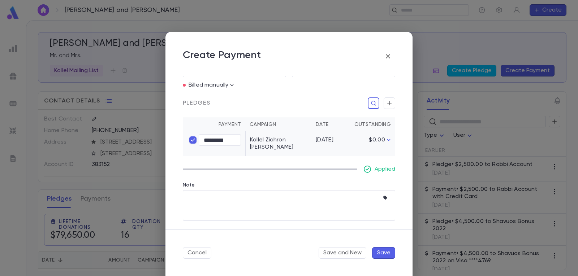
click at [386, 254] on button "Save" at bounding box center [383, 254] width 23 height 12
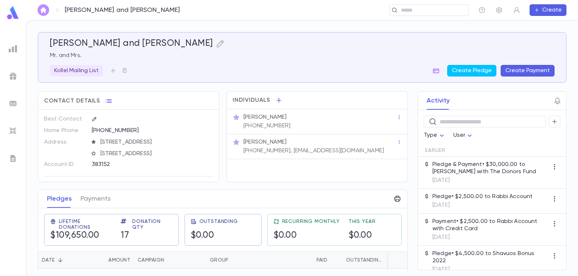
click at [45, 10] on img "button" at bounding box center [43, 10] width 9 height 6
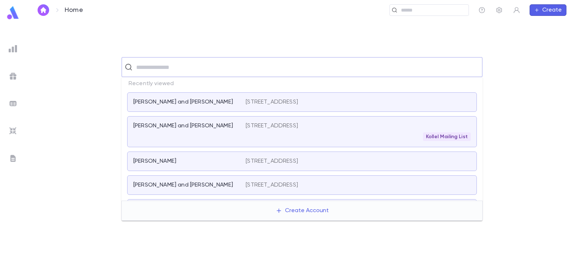
click at [163, 62] on input "text" at bounding box center [307, 67] width 346 height 14
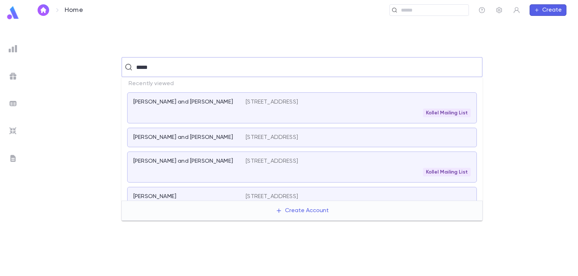
type input "******"
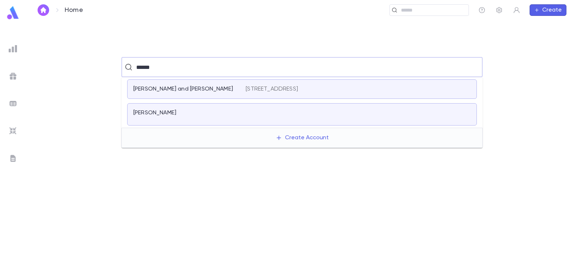
click at [210, 115] on div "[PERSON_NAME]" at bounding box center [185, 113] width 104 height 7
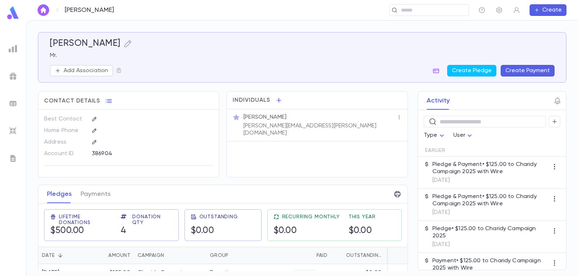
click at [533, 74] on button "Create Payment" at bounding box center [528, 71] width 54 height 12
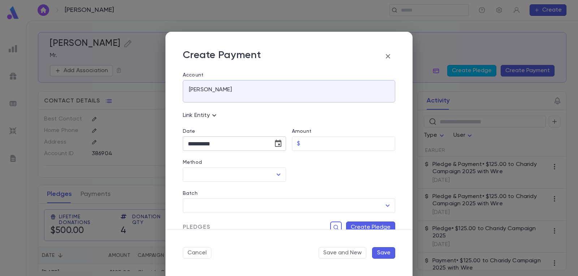
click at [279, 144] on icon "Choose date, selected date is Sep 2, 2025" at bounding box center [278, 143] width 7 height 7
click at [258, 159] on icon "Previous month" at bounding box center [254, 162] width 9 height 9
click at [225, 206] on button "6" at bounding box center [224, 206] width 13 height 13
type input "**********"
click at [312, 140] on input "Amount" at bounding box center [349, 144] width 92 height 14
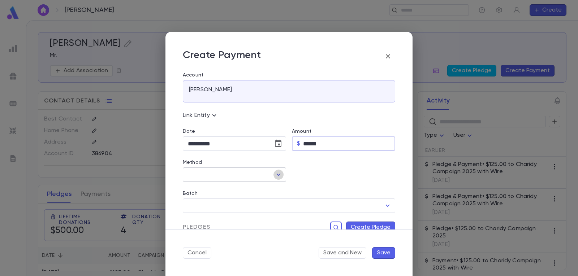
click at [278, 175] on icon "Open" at bounding box center [279, 175] width 4 height 2
type input "******"
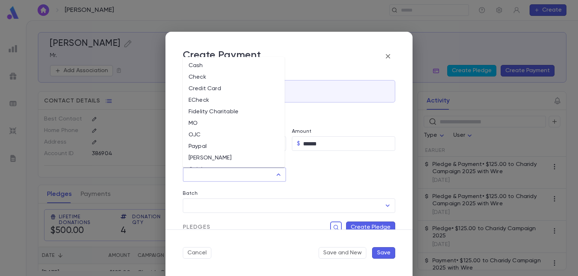
scroll to position [34, 0]
click at [226, 147] on li "The Donors Fund" at bounding box center [234, 148] width 102 height 12
type input "**********"
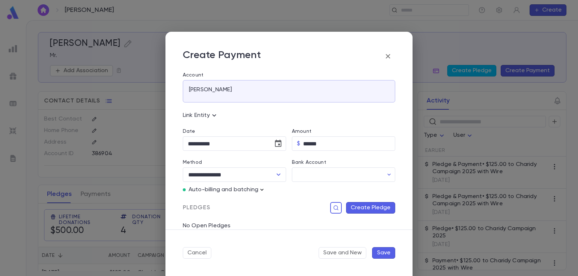
click at [261, 190] on icon "button" at bounding box center [261, 189] width 7 height 7
click at [275, 205] on p "Enter Manual Billing Instead" at bounding box center [303, 203] width 74 height 7
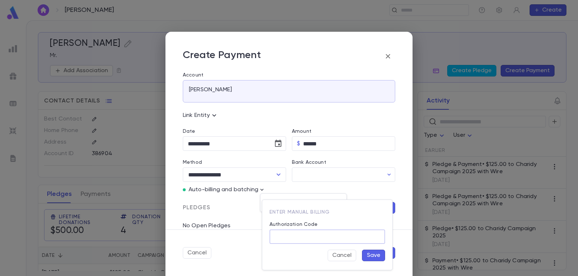
click at [303, 239] on input "Authorization Code" at bounding box center [328, 237] width 116 height 14
type input "*"
click at [378, 256] on button "Save" at bounding box center [373, 256] width 23 height 12
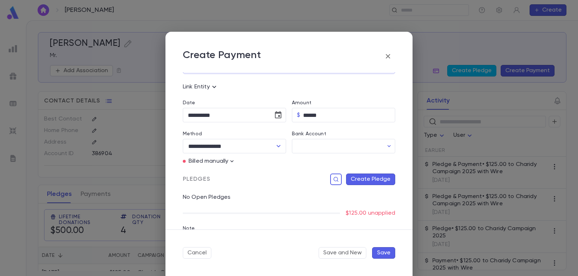
scroll to position [72, 0]
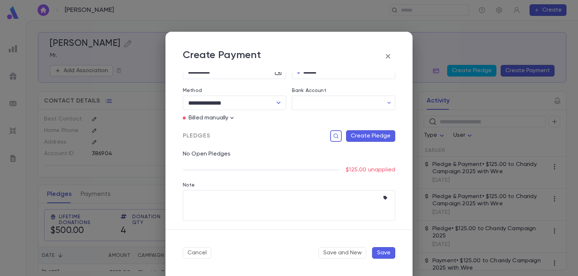
click at [373, 138] on button "Create Pledge" at bounding box center [370, 136] width 49 height 12
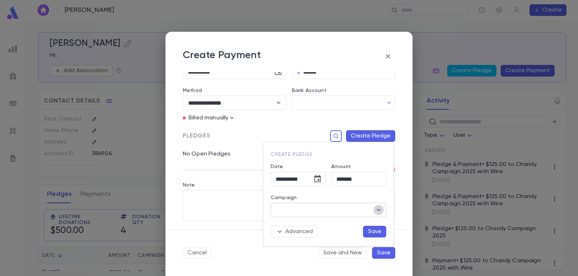
click at [380, 210] on icon "Open" at bounding box center [378, 210] width 9 height 9
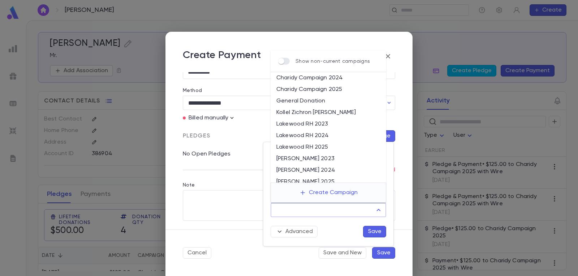
click at [331, 86] on li "Charidy Campaign 2025" at bounding box center [329, 90] width 116 height 12
type input "**********"
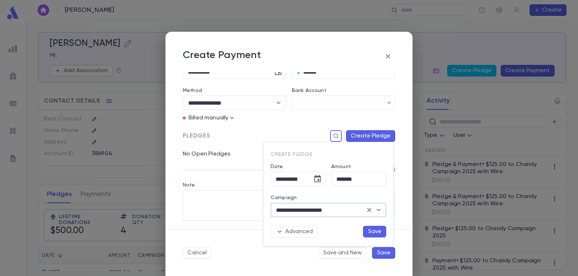
click at [378, 232] on button "Save" at bounding box center [374, 232] width 23 height 12
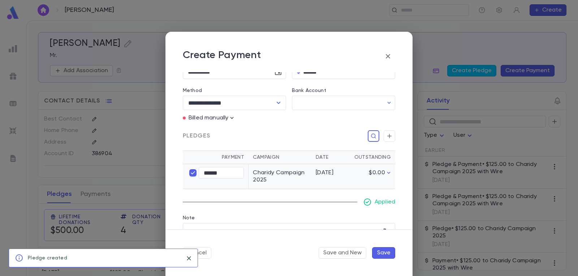
click at [390, 255] on button "Save" at bounding box center [383, 254] width 23 height 12
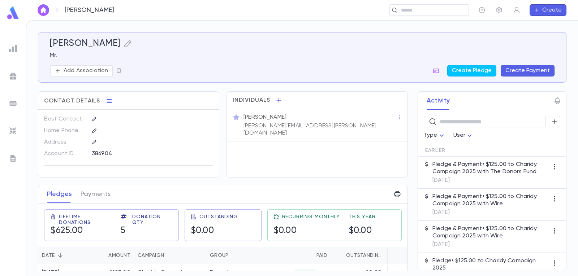
click at [45, 11] on img "button" at bounding box center [43, 10] width 9 height 6
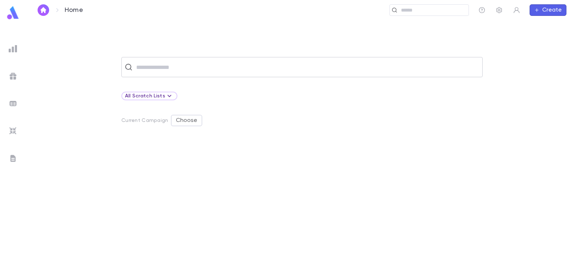
click at [170, 60] on div "​" at bounding box center [301, 67] width 361 height 20
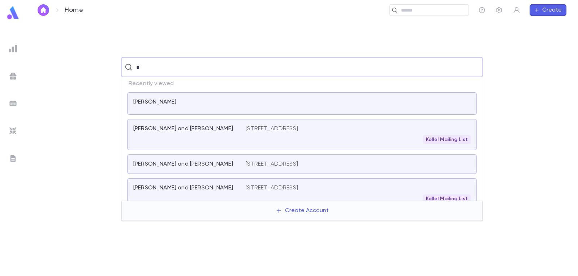
type input "**"
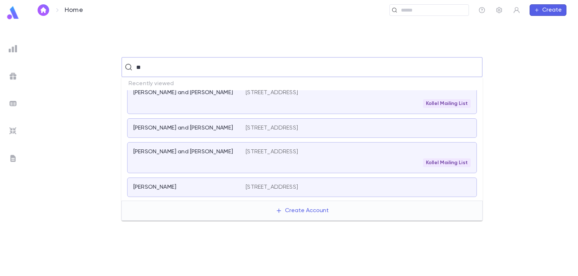
click at [172, 185] on div "[PERSON_NAME]" at bounding box center [185, 187] width 104 height 7
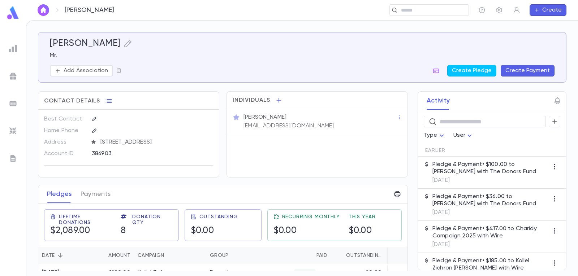
click at [531, 70] on button "Create Payment" at bounding box center [528, 71] width 54 height 12
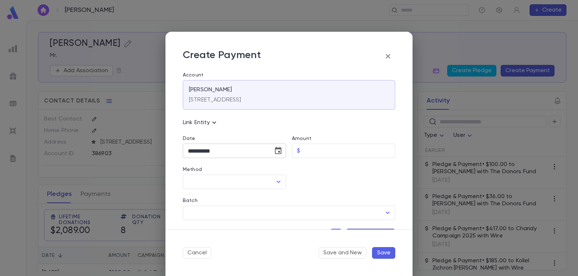
click at [279, 153] on icon "Choose date, selected date is Sep 2, 2025" at bounding box center [278, 150] width 7 height 7
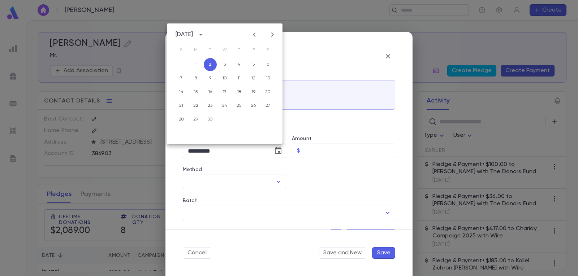
click at [255, 34] on icon "Previous month" at bounding box center [254, 34] width 9 height 9
click at [227, 78] on button "6" at bounding box center [224, 78] width 13 height 13
type input "**********"
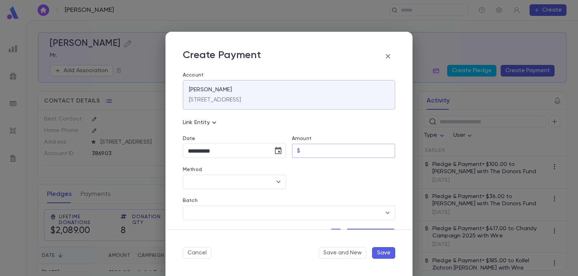
click at [313, 145] on input "Amount" at bounding box center [349, 151] width 92 height 14
click at [278, 183] on icon "Open" at bounding box center [278, 182] width 9 height 9
type input "******"
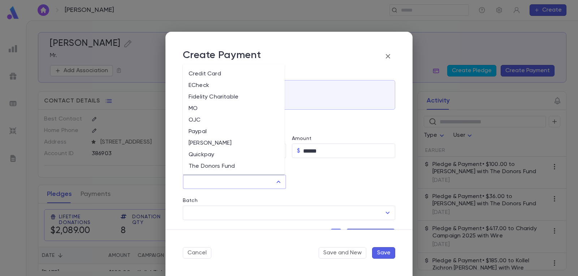
scroll to position [34, 0]
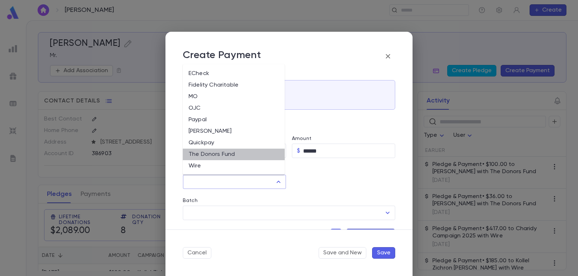
click at [238, 153] on li "The Donors Fund" at bounding box center [234, 155] width 102 height 12
type input "**********"
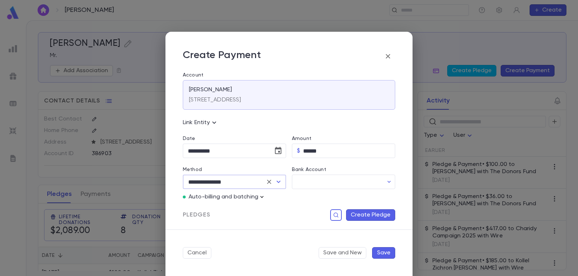
click at [261, 197] on icon "button" at bounding box center [262, 197] width 3 height 2
click at [274, 210] on p "Enter Manual Billing Instead" at bounding box center [303, 210] width 74 height 7
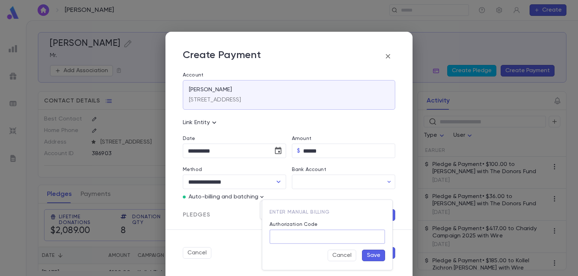
click at [310, 237] on input "Authorization Code" at bounding box center [328, 237] width 116 height 14
type input "*"
click at [369, 255] on button "Save" at bounding box center [373, 256] width 23 height 12
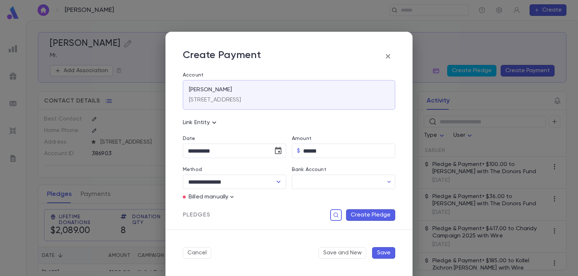
scroll to position [36, 0]
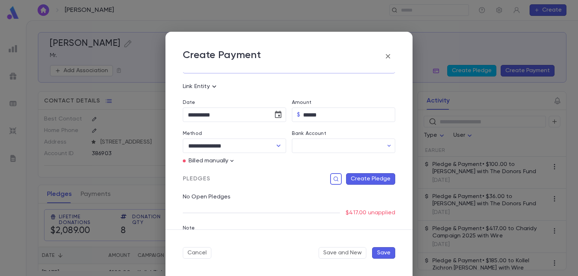
click at [368, 179] on button "Create Pledge" at bounding box center [370, 179] width 49 height 12
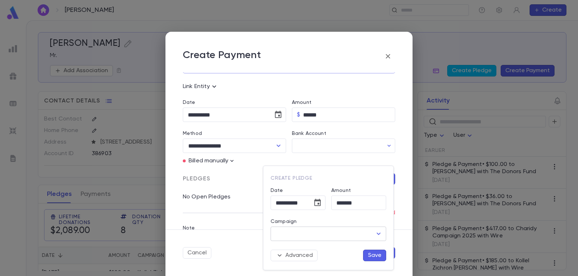
click at [378, 233] on icon "Open" at bounding box center [378, 234] width 9 height 9
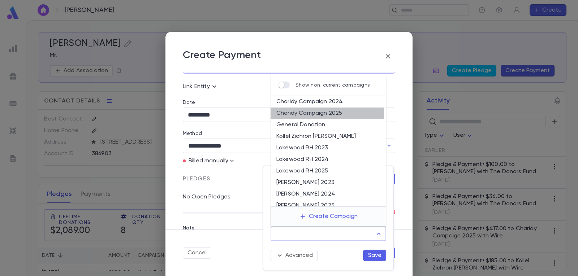
click at [325, 113] on li "Charidy Campaign 2025" at bounding box center [329, 114] width 116 height 12
type input "**********"
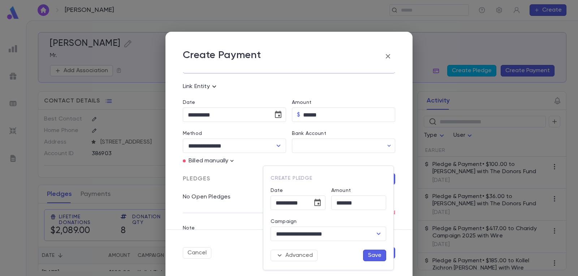
click at [378, 254] on button "Save" at bounding box center [374, 256] width 23 height 12
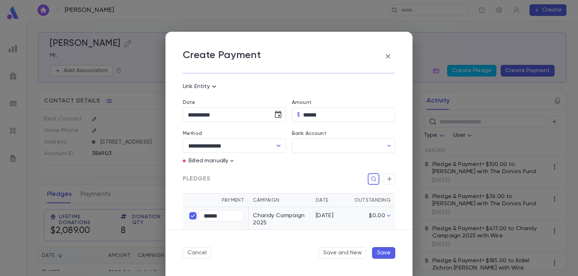
click at [382, 253] on button "Save" at bounding box center [383, 254] width 23 height 12
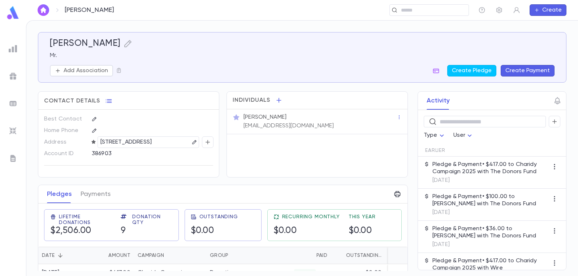
click at [42, 9] on img "button" at bounding box center [43, 10] width 9 height 6
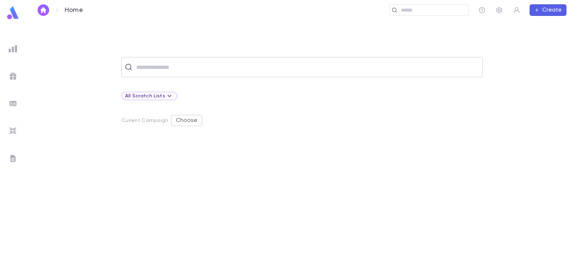
click at [170, 64] on input "text" at bounding box center [307, 67] width 346 height 14
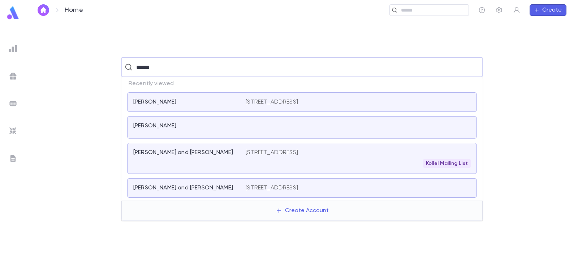
type input "*******"
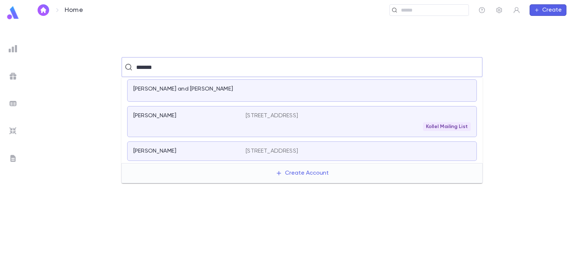
click at [198, 122] on div "[PERSON_NAME]" at bounding box center [189, 121] width 112 height 19
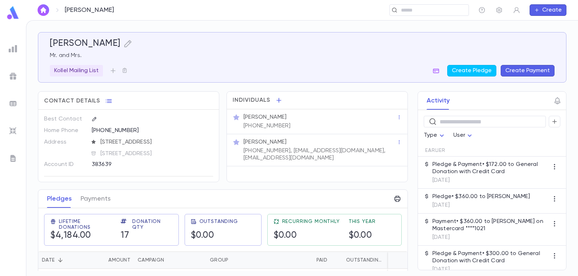
click at [534, 71] on button "Create Payment" at bounding box center [528, 71] width 54 height 12
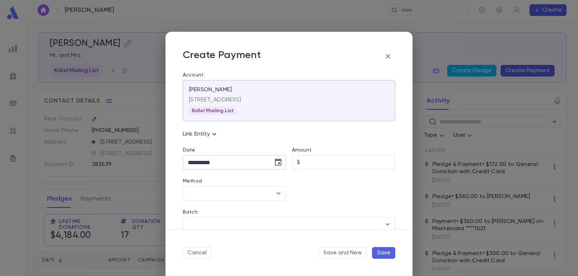
click at [276, 164] on icon "Choose date, selected date is Sep 2, 2025" at bounding box center [278, 162] width 9 height 9
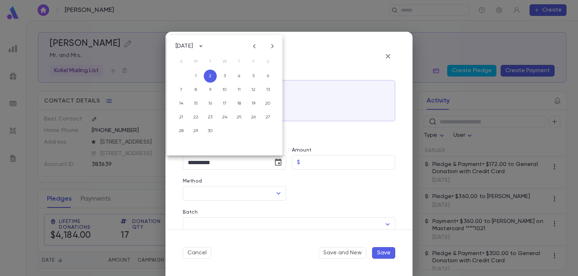
click at [252, 43] on icon "Previous month" at bounding box center [254, 46] width 9 height 9
click at [240, 90] on button "7" at bounding box center [239, 89] width 13 height 13
type input "**********"
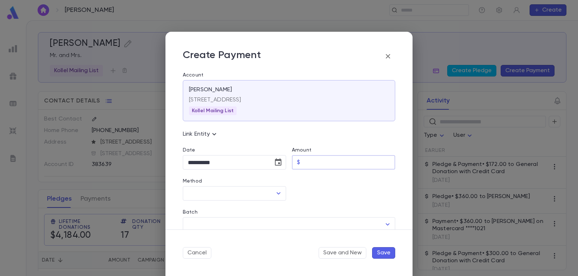
click at [321, 161] on input "Amount" at bounding box center [349, 163] width 92 height 14
click at [279, 193] on icon "Open" at bounding box center [278, 193] width 9 height 9
type input "******"
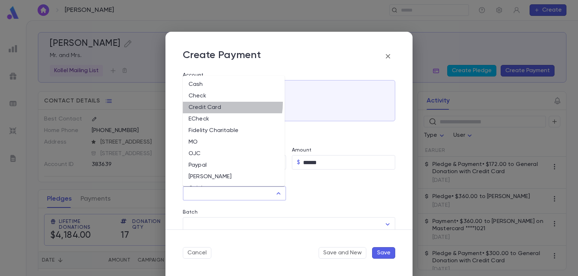
click at [217, 103] on li "Credit Card" at bounding box center [234, 108] width 102 height 12
type input "**********"
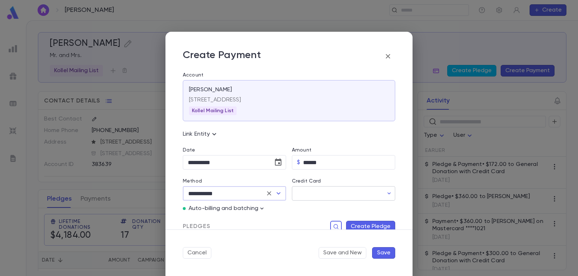
click at [341, 192] on input "Credit Card" at bounding box center [337, 194] width 91 height 14
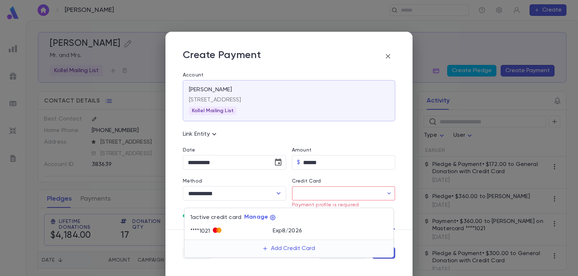
click at [368, 132] on div at bounding box center [289, 138] width 578 height 276
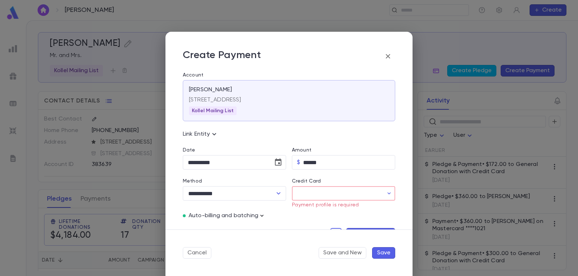
click at [260, 216] on icon "button" at bounding box center [261, 216] width 7 height 7
click at [280, 225] on button "Enter Manual Billing Instead" at bounding box center [304, 229] width 86 height 14
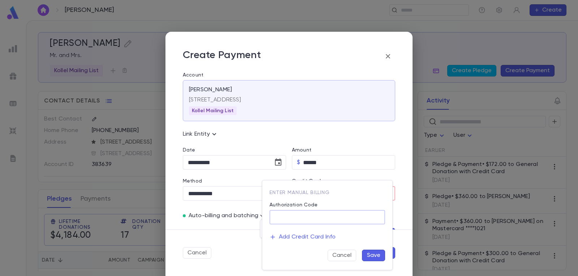
click at [284, 217] on input "Authorization Code" at bounding box center [328, 218] width 116 height 14
type input "*"
click at [380, 257] on button "Save" at bounding box center [373, 256] width 23 height 12
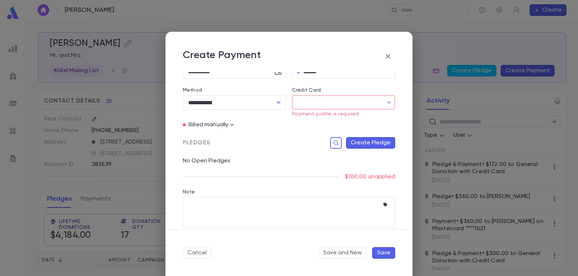
scroll to position [98, 0]
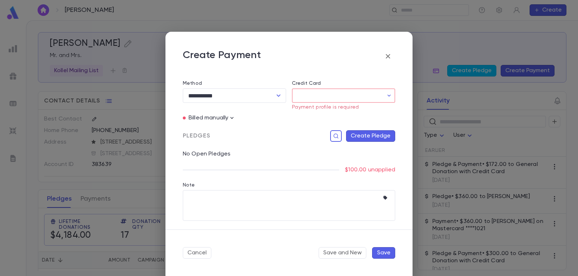
click at [377, 137] on button "Create Pledge" at bounding box center [370, 136] width 49 height 12
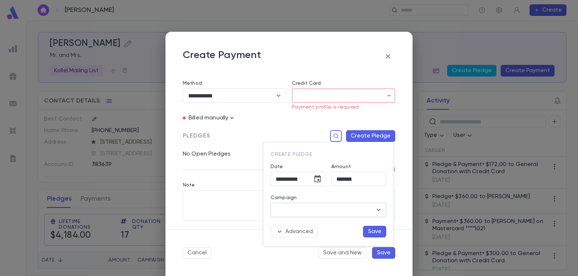
click at [382, 208] on icon "Open" at bounding box center [378, 210] width 9 height 9
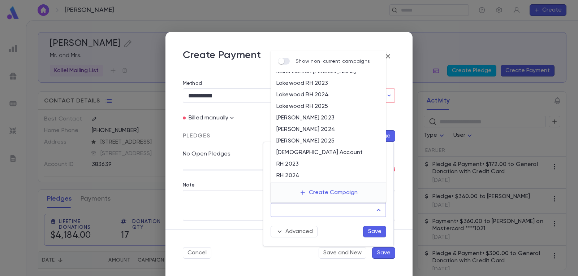
scroll to position [98, 0]
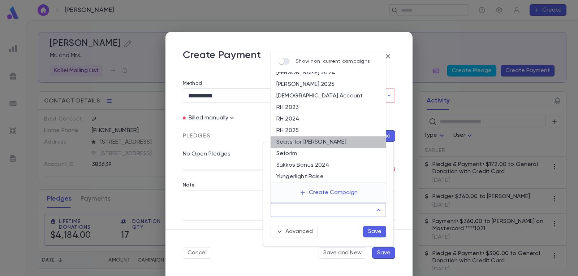
click at [334, 139] on li "Seats for [PERSON_NAME]" at bounding box center [329, 143] width 116 height 12
type input "**********"
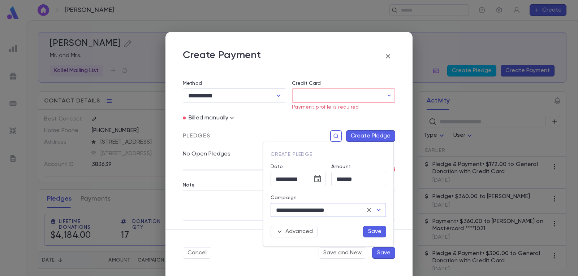
click at [380, 232] on button "Save" at bounding box center [374, 232] width 23 height 12
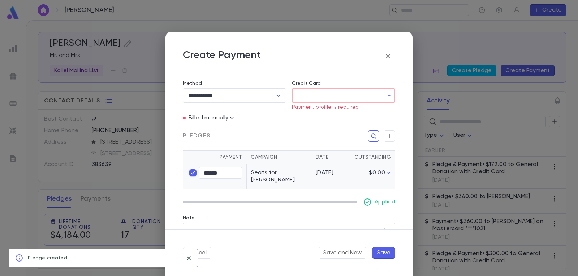
click at [383, 252] on button "Save" at bounding box center [383, 254] width 23 height 12
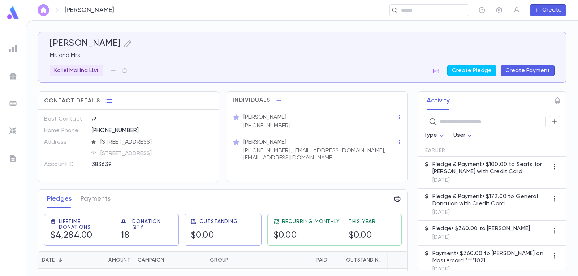
click at [42, 9] on img "button" at bounding box center [43, 10] width 9 height 6
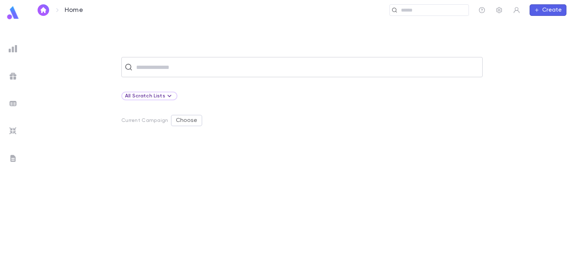
click at [168, 68] on input "text" at bounding box center [307, 67] width 346 height 14
type input "****"
click at [41, 9] on img "button" at bounding box center [43, 10] width 9 height 6
click at [201, 67] on input "text" at bounding box center [307, 67] width 346 height 14
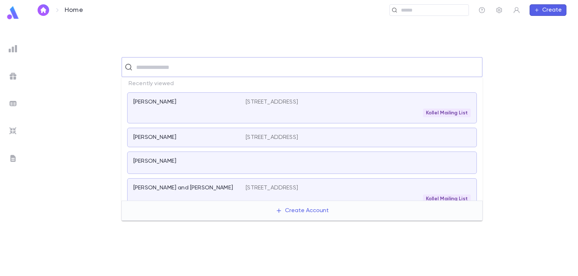
click at [195, 102] on div "[PERSON_NAME]" at bounding box center [185, 102] width 104 height 7
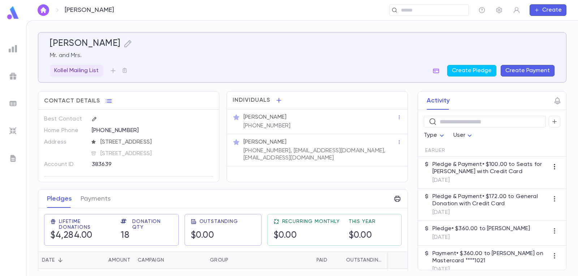
click at [551, 167] on icon "button" at bounding box center [554, 166] width 7 height 7
click at [504, 173] on div at bounding box center [289, 138] width 578 height 276
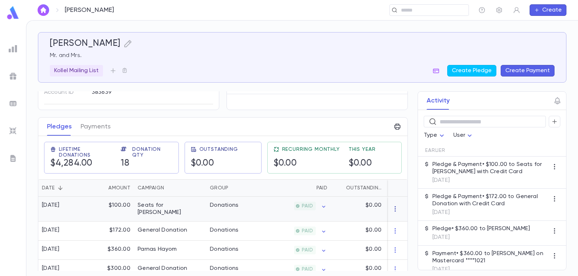
click at [392, 210] on icon "button" at bounding box center [395, 209] width 7 height 7
click at [282, 209] on div at bounding box center [289, 138] width 578 height 276
click at [170, 208] on div "Seats for [PERSON_NAME]" at bounding box center [170, 209] width 65 height 14
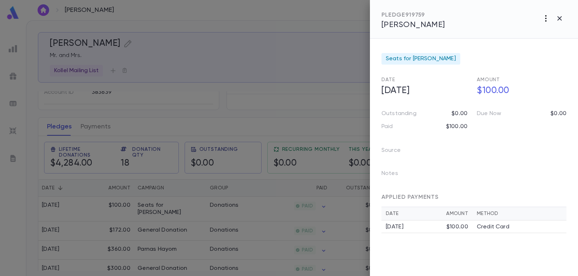
click at [545, 15] on icon "button" at bounding box center [546, 18] width 9 height 9
click at [561, 18] on div at bounding box center [289, 138] width 578 height 276
click at [558, 18] on icon "button" at bounding box center [560, 18] width 9 height 9
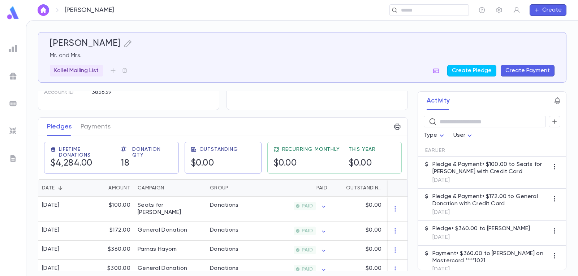
click at [559, 99] on icon "button" at bounding box center [558, 100] width 6 height 7
click at [374, 62] on div at bounding box center [289, 138] width 578 height 276
click at [322, 206] on icon "button" at bounding box center [323, 206] width 7 height 7
click at [322, 206] on div at bounding box center [289, 138] width 578 height 276
click at [234, 204] on div "Donations" at bounding box center [224, 205] width 29 height 7
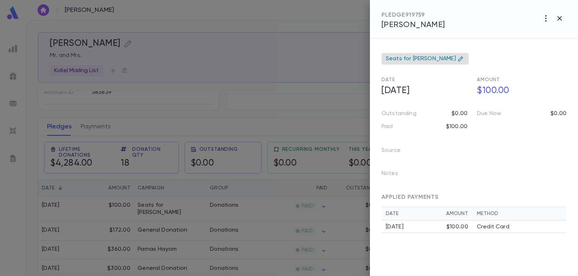
click at [424, 60] on span "Seats for [PERSON_NAME]" at bounding box center [421, 58] width 70 height 7
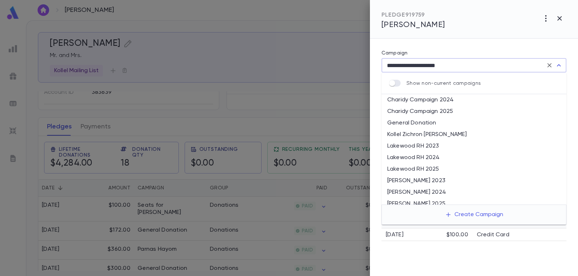
scroll to position [85, 0]
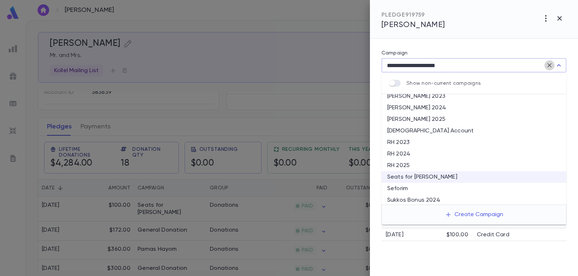
click at [549, 65] on icon "Clear" at bounding box center [550, 65] width 4 height 4
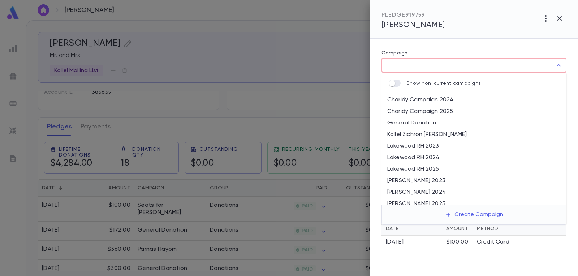
click at [490, 40] on div "Campaign ​ Campaign is required Date [DATE] Amount $100.00 Outstanding $0.00 Du…" at bounding box center [474, 158] width 208 height 238
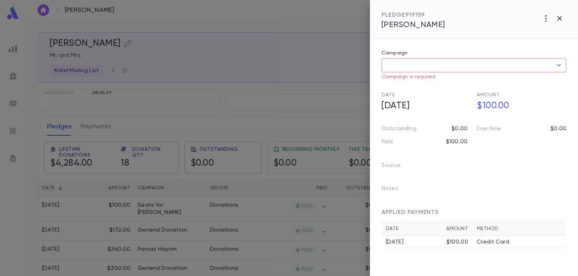
click at [560, 61] on icon "Open" at bounding box center [559, 65] width 9 height 9
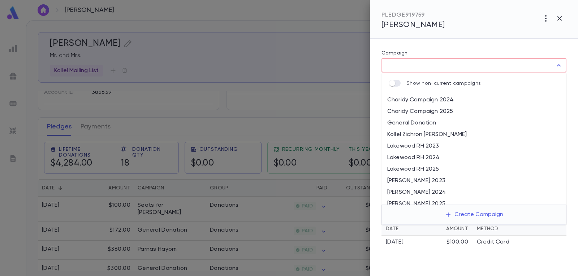
scroll to position [98, 0]
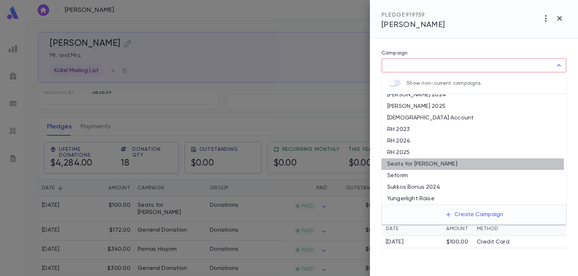
click at [429, 165] on li "Seats for [PERSON_NAME]" at bounding box center [474, 165] width 185 height 12
type input "**********"
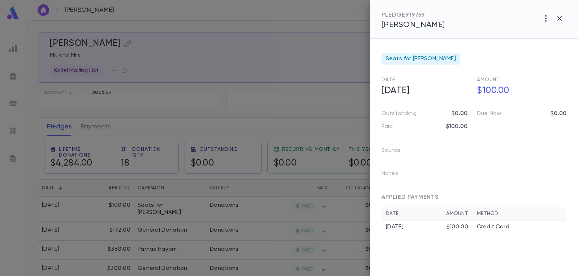
click at [457, 228] on div "$100.00" at bounding box center [458, 227] width 22 height 7
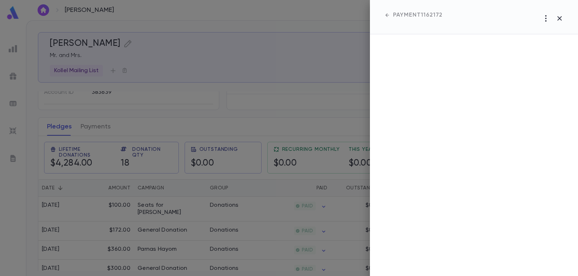
click at [387, 15] on icon "button" at bounding box center [387, 15] width 7 height 7
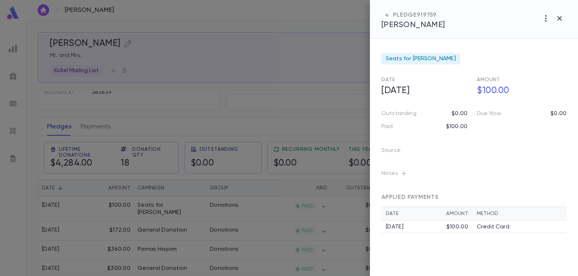
click at [403, 172] on icon "button" at bounding box center [403, 173] width 7 height 7
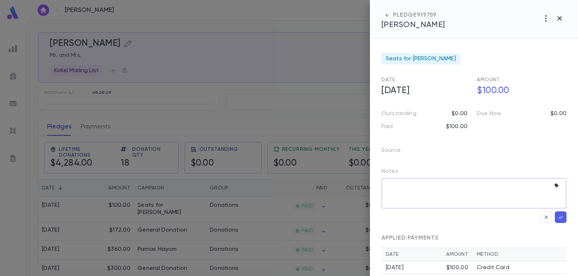
click at [402, 185] on textarea at bounding box center [469, 193] width 164 height 31
type textarea "**********"
click at [559, 219] on icon "button" at bounding box center [561, 217] width 7 height 7
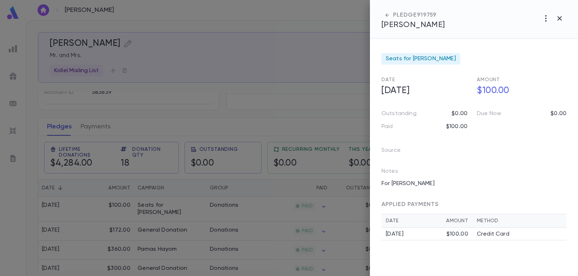
drag, startPoint x: 559, startPoint y: 16, endPoint x: 550, endPoint y: 26, distance: 13.3
click at [559, 16] on icon "button" at bounding box center [560, 18] width 9 height 9
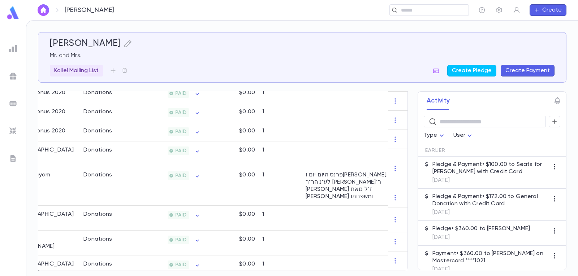
scroll to position [0, 134]
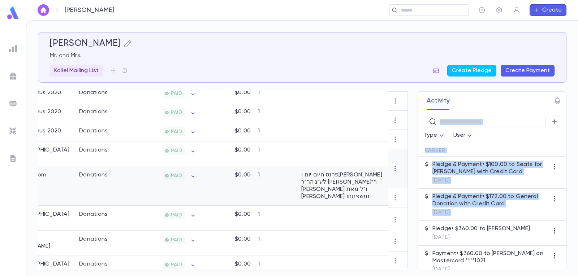
drag, startPoint x: 407, startPoint y: 237, endPoint x: 404, endPoint y: 170, distance: 67.3
click at [404, 170] on div "[PERSON_NAME] Mr. and Mrs. Kollel Mailing List Create Pledge Create Payment Con…" at bounding box center [302, 151] width 529 height 239
click at [407, 225] on div "Activity ​ Type User Earlier Pledge & Payment • $100.00 to Seats for Yomim Nori…" at bounding box center [486, 180] width 162 height 179
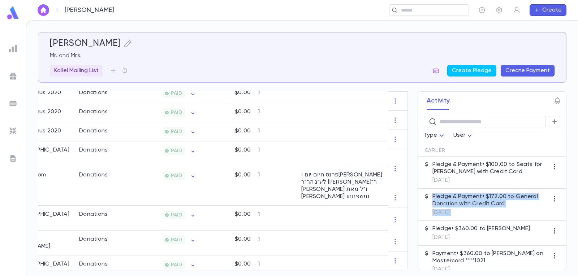
drag, startPoint x: 407, startPoint y: 225, endPoint x: 407, endPoint y: 214, distance: 11.2
click at [407, 214] on div "Activity ​ Type User Earlier Pledge & Payment • $100.00 to Seats for Yomim Nori…" at bounding box center [486, 180] width 162 height 179
click at [406, 219] on div "Activity ​ Type User Earlier Pledge & Payment • $100.00 to Seats for Yomim Nori…" at bounding box center [486, 180] width 162 height 179
click at [407, 220] on div "Activity ​ Type User Earlier Pledge & Payment • $100.00 to Seats for Yomim Nori…" at bounding box center [486, 180] width 162 height 179
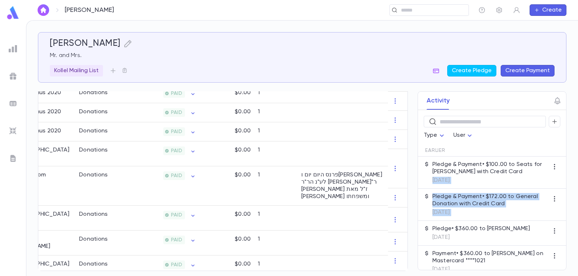
drag, startPoint x: 407, startPoint y: 220, endPoint x: 407, endPoint y: 189, distance: 31.1
click at [407, 189] on div "Activity ​ Type User Earlier Pledge & Payment • $100.00 to Seats for Yomim Nori…" at bounding box center [486, 180] width 162 height 179
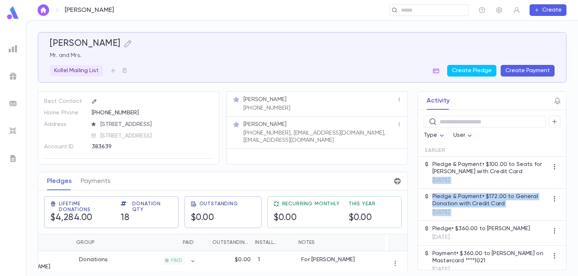
scroll to position [0, 0]
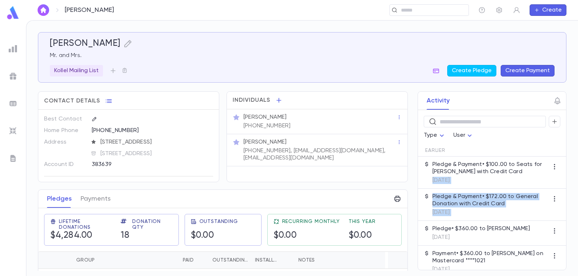
click at [45, 10] on img "button" at bounding box center [43, 10] width 9 height 6
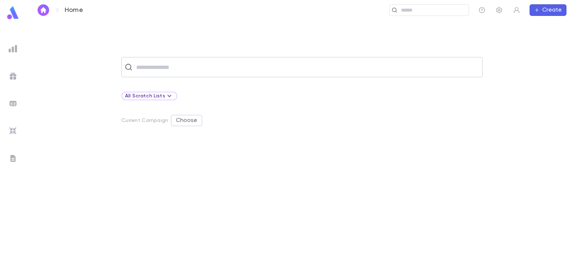
click at [189, 66] on input "text" at bounding box center [307, 67] width 346 height 14
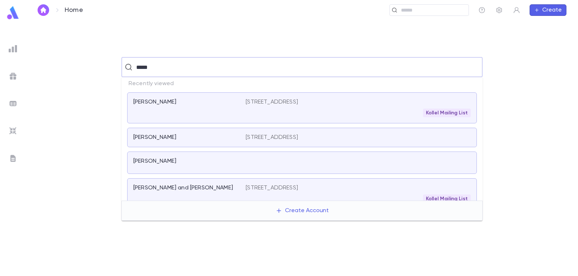
type input "******"
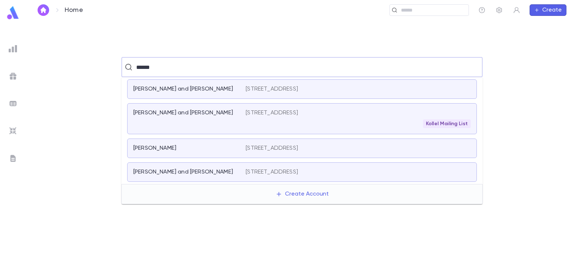
click at [273, 117] on div "[STREET_ADDRESS] Kollel Mailing List" at bounding box center [358, 119] width 225 height 19
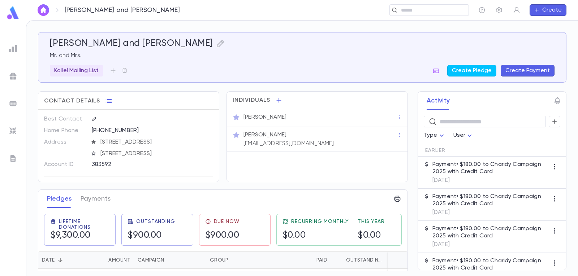
click at [535, 72] on button "Create Payment" at bounding box center [528, 71] width 54 height 12
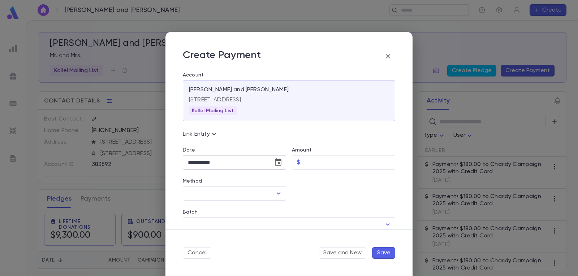
click at [276, 161] on icon "Choose date, selected date is Sep 2, 2025" at bounding box center [278, 162] width 7 height 7
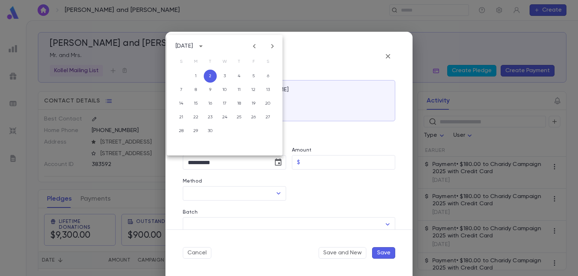
click at [254, 48] on icon "Previous month" at bounding box center [254, 46] width 9 height 9
click at [227, 89] on button "6" at bounding box center [224, 89] width 13 height 13
type input "**********"
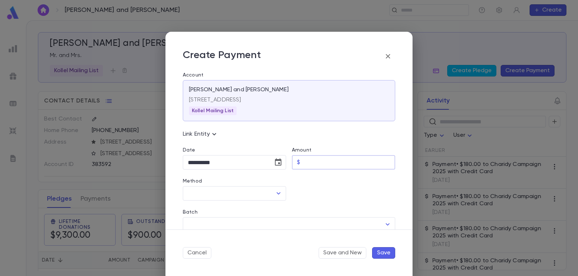
click at [340, 162] on input "Amount" at bounding box center [349, 163] width 92 height 14
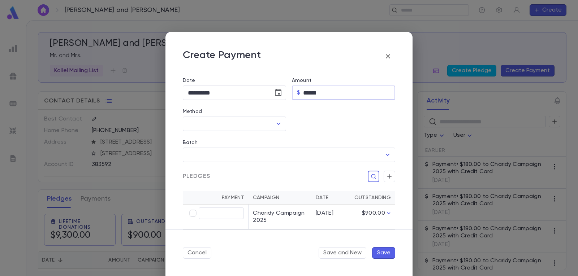
scroll to position [72, 0]
click at [275, 118] on icon "Open" at bounding box center [278, 121] width 9 height 9
type input "******"
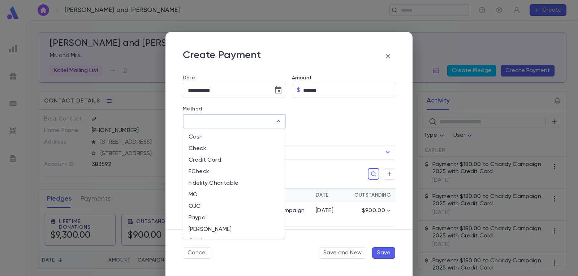
click at [214, 160] on li "Credit Card" at bounding box center [234, 161] width 102 height 12
type input "**********"
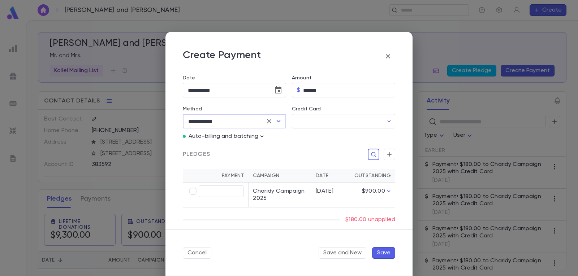
click at [258, 137] on p "Auto-billing and batching" at bounding box center [224, 136] width 70 height 7
click at [261, 136] on icon "button" at bounding box center [261, 136] width 7 height 7
click at [271, 147] on p "Enter Manual Billing Instead" at bounding box center [303, 149] width 74 height 7
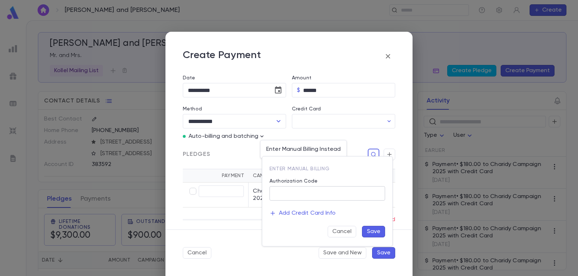
click at [306, 194] on input "Authorization Code" at bounding box center [328, 194] width 116 height 14
type input "*"
click at [376, 230] on button "Save" at bounding box center [373, 232] width 23 height 12
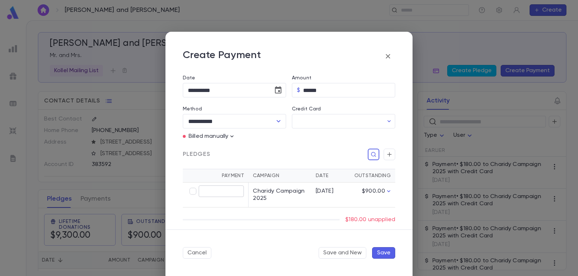
type input "******"
click at [386, 251] on button "Save" at bounding box center [383, 254] width 23 height 12
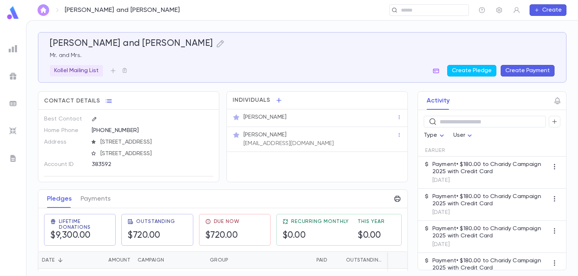
click at [41, 11] on img "button" at bounding box center [43, 10] width 9 height 6
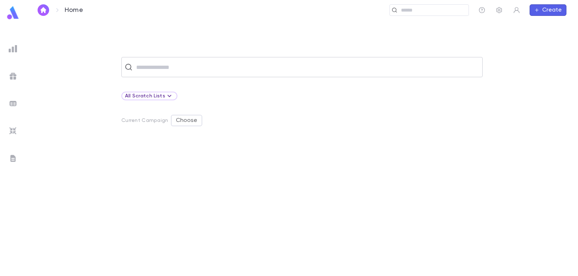
click at [154, 65] on input "text" at bounding box center [307, 67] width 346 height 14
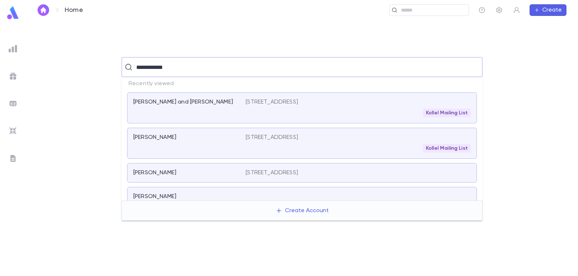
type input "**********"
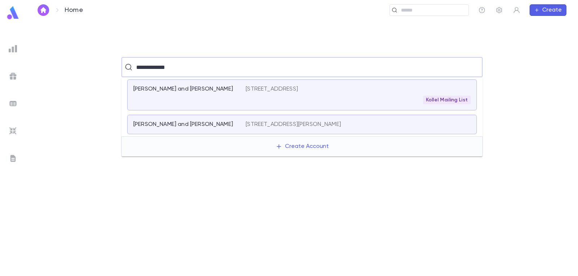
click at [202, 90] on div "[PERSON_NAME] and [PERSON_NAME]" at bounding box center [185, 89] width 104 height 7
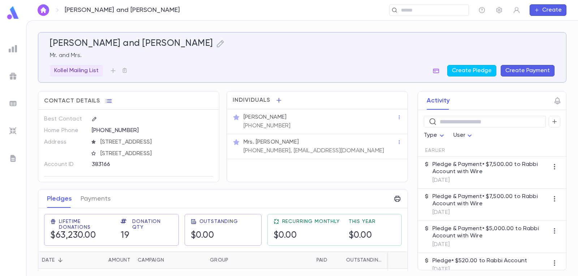
click at [534, 72] on button "Create Payment" at bounding box center [528, 71] width 54 height 12
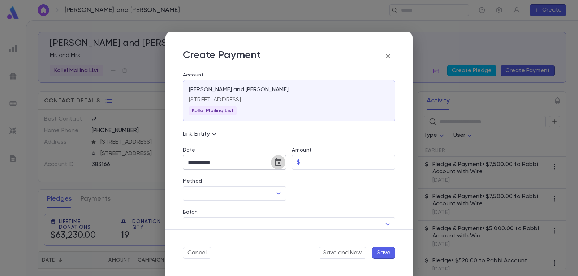
click at [280, 162] on icon "Choose date, selected date is Sep 2, 2025" at bounding box center [278, 162] width 7 height 7
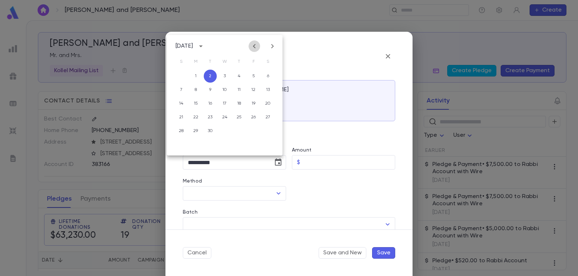
click at [256, 46] on icon "Previous month" at bounding box center [254, 46] width 9 height 9
click at [241, 102] on button "14" at bounding box center [239, 103] width 13 height 13
type input "**********"
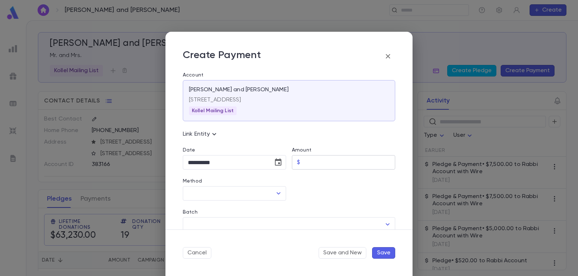
click at [318, 163] on input "Amount" at bounding box center [349, 163] width 92 height 14
click at [278, 191] on icon "Open" at bounding box center [278, 193] width 9 height 9
type input "********"
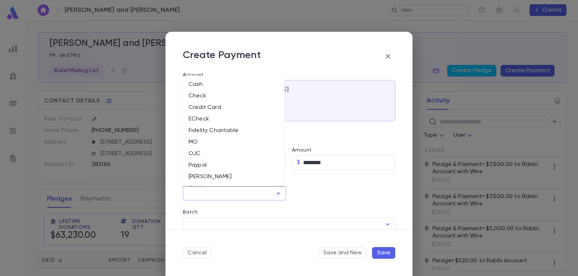
click at [225, 131] on li "Fidelity Charitable" at bounding box center [234, 131] width 102 height 12
type input "**********"
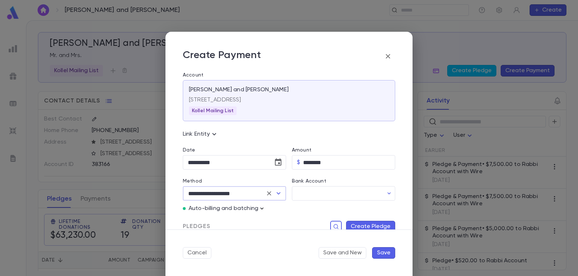
click at [262, 209] on icon "button" at bounding box center [261, 208] width 7 height 7
click at [275, 223] on p "Enter Manual Billing Instead" at bounding box center [303, 221] width 74 height 7
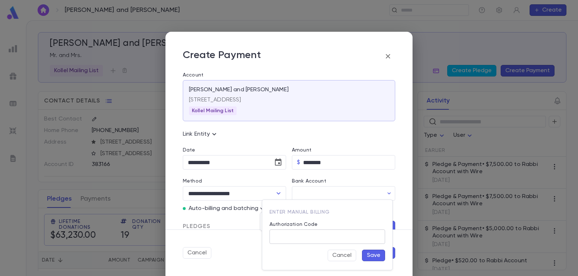
click at [303, 240] on input "Authorization Code" at bounding box center [328, 237] width 116 height 14
type input "*"
click at [376, 255] on button "Save" at bounding box center [373, 256] width 23 height 12
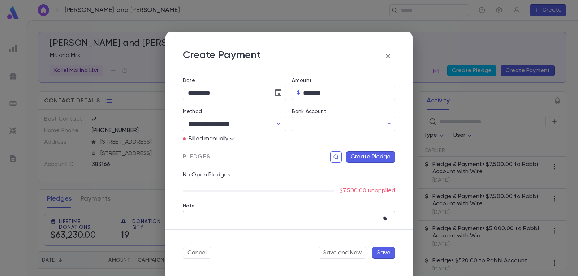
scroll to position [72, 0]
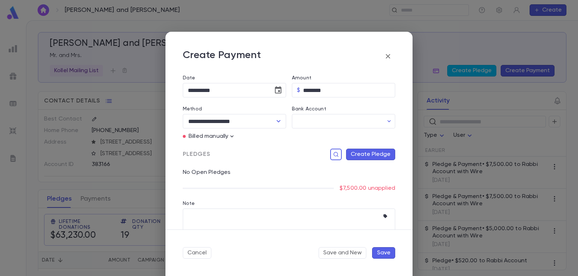
click at [375, 155] on button "Create Pledge" at bounding box center [370, 155] width 49 height 12
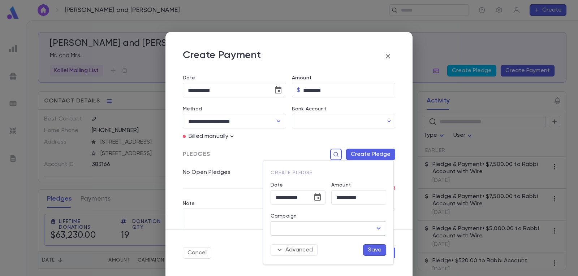
click at [325, 230] on input "Campaign" at bounding box center [323, 229] width 98 height 14
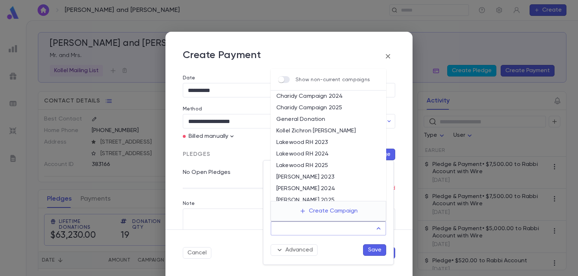
scroll to position [36, 0]
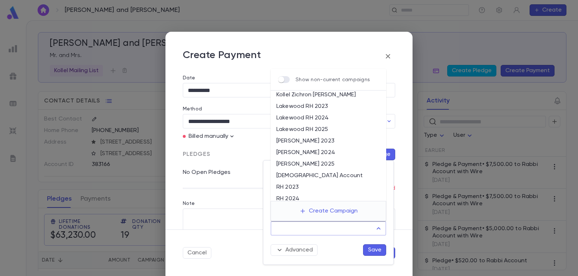
click at [308, 176] on li "[DEMOGRAPHIC_DATA] Account" at bounding box center [329, 176] width 116 height 12
type input "**********"
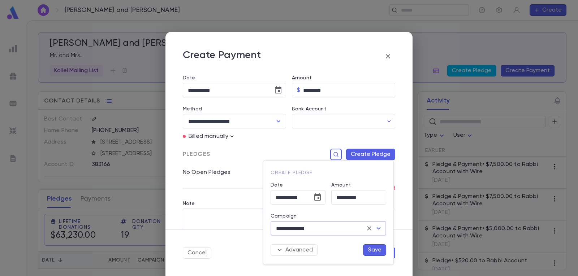
click at [368, 249] on button "Save" at bounding box center [374, 251] width 23 height 12
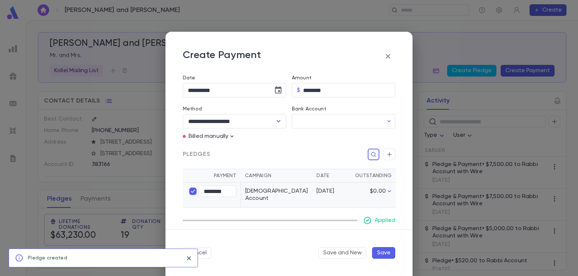
click at [385, 252] on button "Save" at bounding box center [383, 254] width 23 height 12
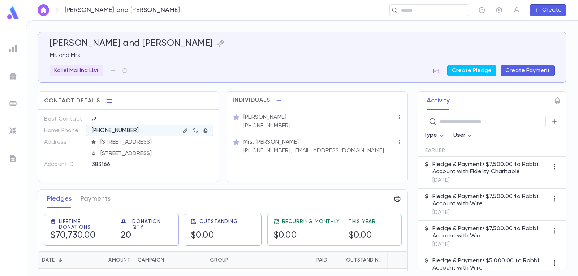
drag, startPoint x: 45, startPoint y: 8, endPoint x: 67, endPoint y: 14, distance: 22.4
click at [45, 8] on img "button" at bounding box center [43, 10] width 9 height 6
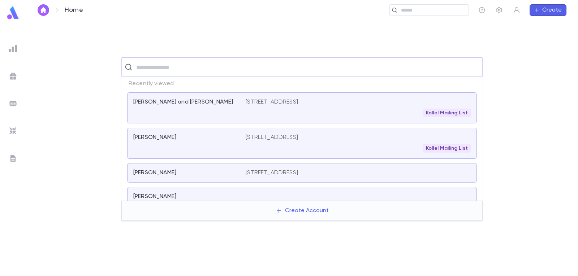
click at [156, 68] on input "text" at bounding box center [307, 67] width 346 height 14
type input "*****"
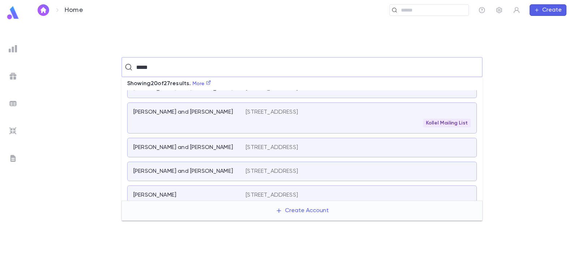
scroll to position [217, 0]
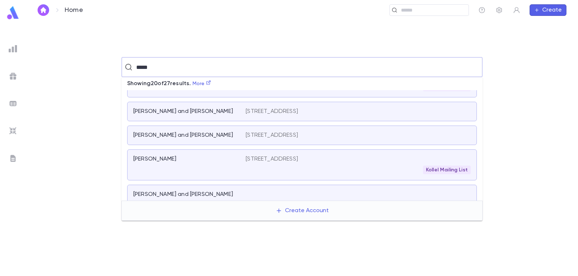
click at [259, 139] on p "[STREET_ADDRESS]" at bounding box center [272, 135] width 52 height 7
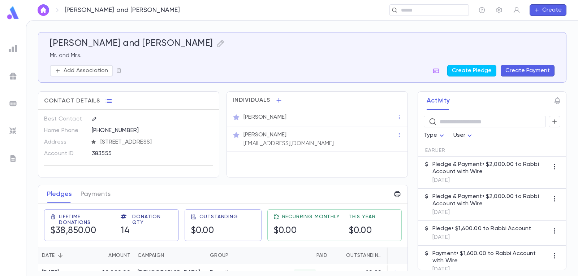
click at [526, 70] on button "Create Payment" at bounding box center [528, 71] width 54 height 12
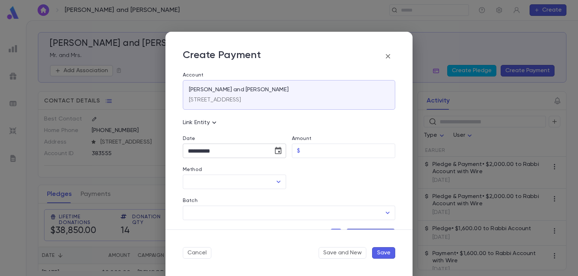
click at [275, 150] on icon "Choose date, selected date is Sep 2, 2025" at bounding box center [278, 151] width 9 height 9
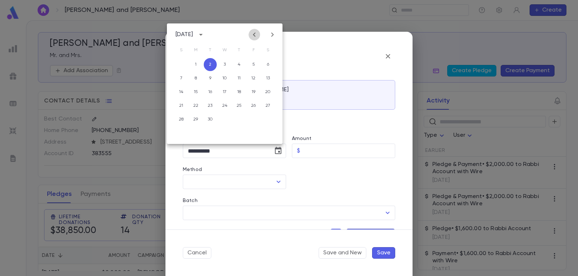
click at [256, 32] on icon "Previous month" at bounding box center [254, 34] width 9 height 9
click at [254, 89] on button "15" at bounding box center [253, 92] width 13 height 13
type input "**********"
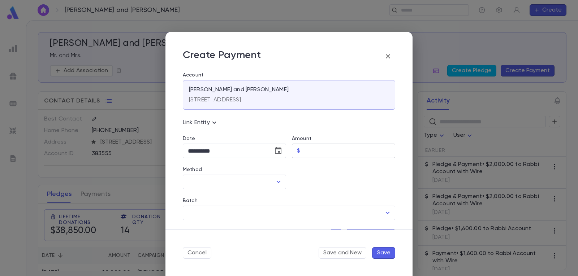
click at [321, 146] on input "Amount" at bounding box center [349, 151] width 92 height 14
click at [274, 184] on icon "Open" at bounding box center [278, 182] width 9 height 9
type input "********"
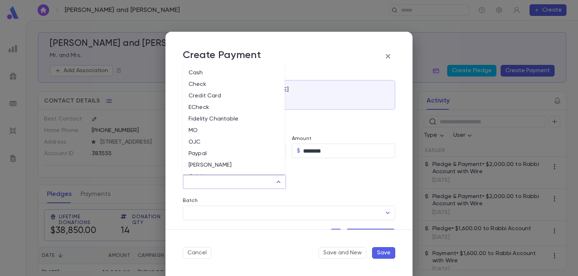
scroll to position [34, 0]
click at [221, 153] on li "The Donors Fund" at bounding box center [234, 155] width 102 height 12
type input "**********"
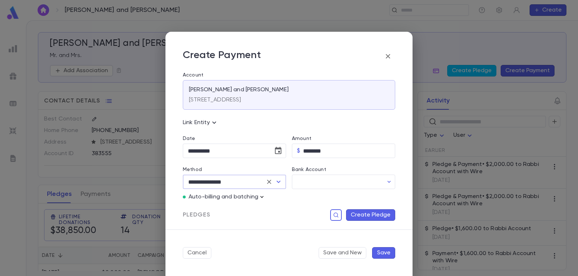
click at [260, 197] on icon "button" at bounding box center [261, 197] width 7 height 7
click at [283, 208] on p "Enter Manual Billing Instead" at bounding box center [303, 210] width 74 height 7
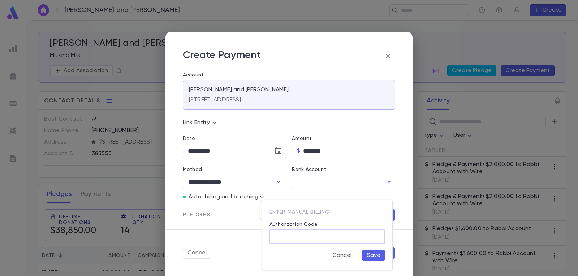
click at [302, 235] on input "Authorization Code" at bounding box center [328, 237] width 116 height 14
type input "*"
click at [373, 257] on button "Save" at bounding box center [373, 256] width 23 height 12
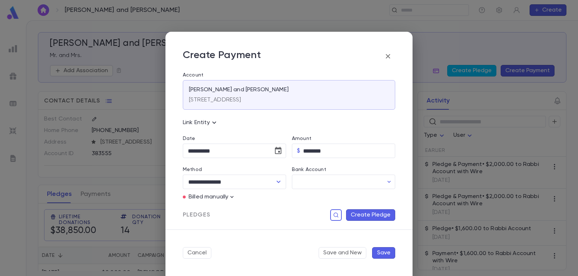
click at [378, 213] on button "Create Pledge" at bounding box center [370, 216] width 49 height 12
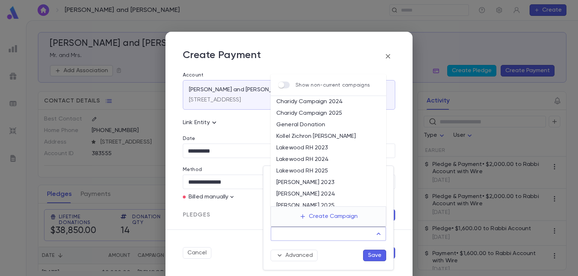
click at [338, 235] on input "Campaign" at bounding box center [323, 234] width 98 height 14
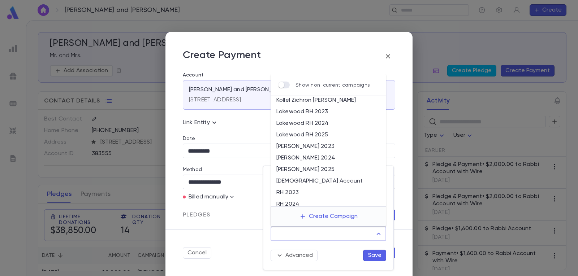
click at [312, 181] on li "[DEMOGRAPHIC_DATA] Account" at bounding box center [329, 182] width 116 height 12
type input "**********"
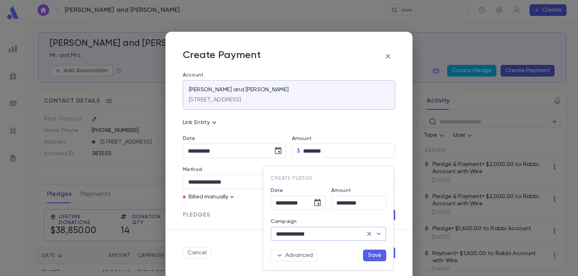
click at [377, 257] on button "Save" at bounding box center [374, 256] width 23 height 12
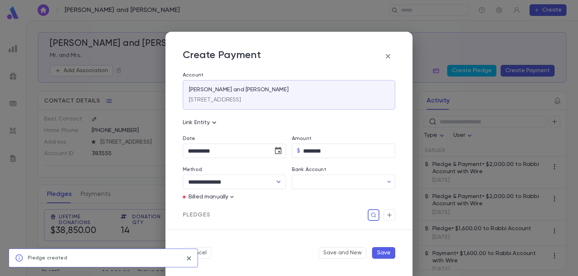
click at [381, 257] on button "Save" at bounding box center [383, 254] width 23 height 12
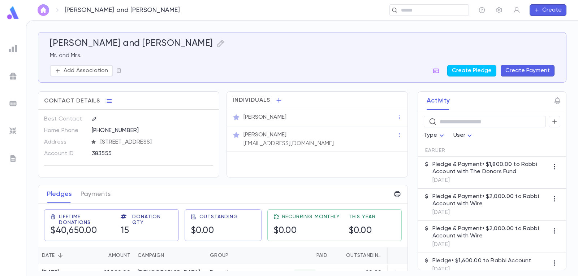
click at [43, 10] on img "button" at bounding box center [43, 10] width 9 height 6
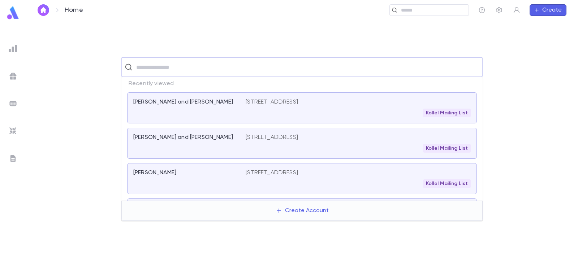
click at [156, 65] on input "text" at bounding box center [307, 67] width 346 height 14
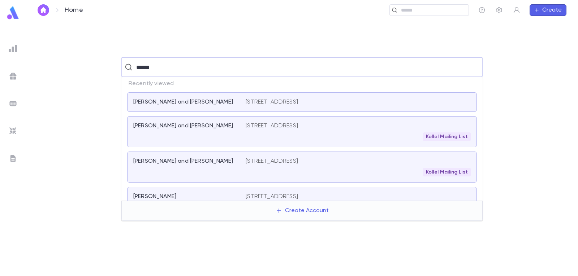
type input "*******"
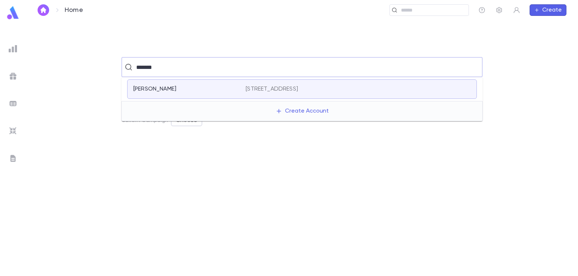
click at [245, 87] on div "[PERSON_NAME]" at bounding box center [189, 89] width 112 height 7
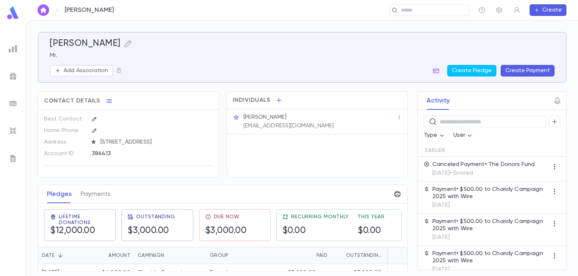
click at [551, 166] on icon "button" at bounding box center [554, 166] width 7 height 7
click at [511, 162] on div at bounding box center [289, 138] width 578 height 276
click at [529, 70] on button "Create Payment" at bounding box center [528, 71] width 54 height 12
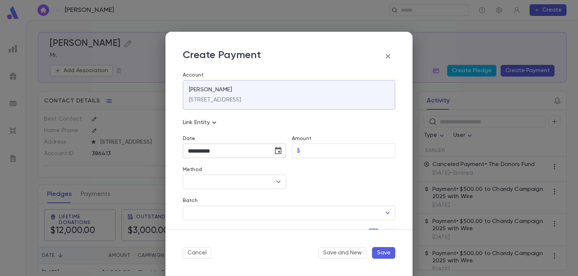
click at [279, 151] on icon "Choose date, selected date is Sep 2, 2025" at bounding box center [278, 151] width 9 height 9
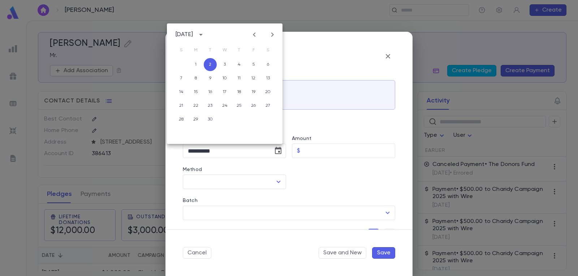
click at [256, 37] on icon "Previous month" at bounding box center [254, 34] width 9 height 9
click at [267, 92] on button "16" at bounding box center [268, 92] width 13 height 13
type input "**********"
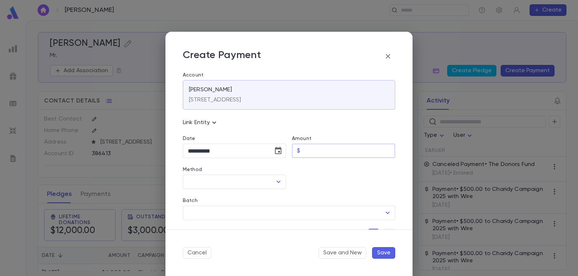
click at [328, 149] on input "Amount" at bounding box center [349, 151] width 92 height 14
click at [276, 184] on icon "Open" at bounding box center [278, 182] width 9 height 9
type input "******"
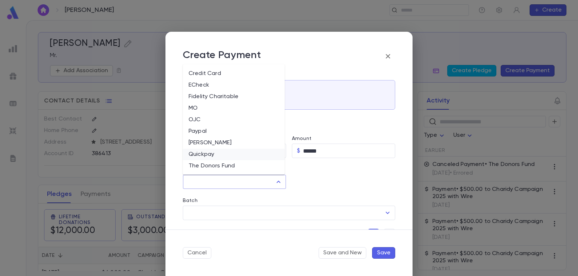
scroll to position [34, 0]
click at [233, 153] on li "The Donors Fund" at bounding box center [234, 155] width 102 height 12
type input "**********"
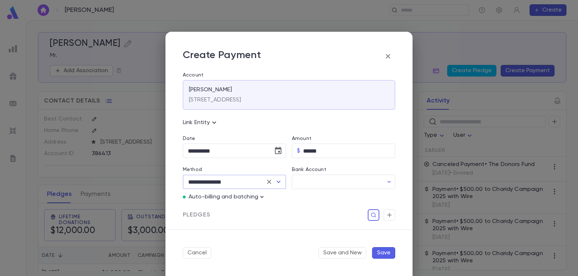
click at [262, 196] on icon "button" at bounding box center [261, 197] width 7 height 7
click at [274, 211] on p "Enter Manual Billing Instead" at bounding box center [303, 210] width 74 height 7
click at [319, 237] on input "Authorization Code" at bounding box center [328, 237] width 116 height 14
type input "*"
click at [373, 255] on button "Save" at bounding box center [373, 256] width 23 height 12
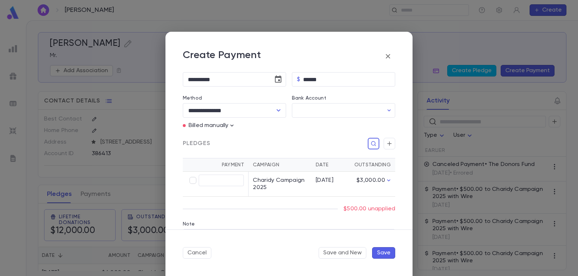
scroll to position [72, 0]
type input "******"
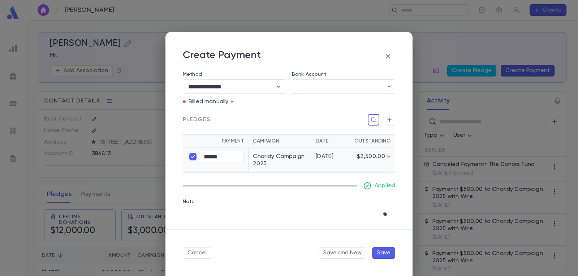
scroll to position [112, 0]
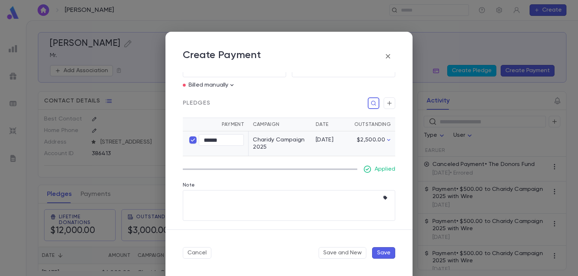
click at [389, 252] on button "Save" at bounding box center [383, 254] width 23 height 12
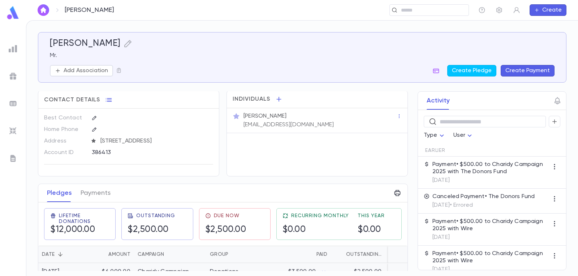
scroll to position [0, 0]
click at [41, 9] on img "button" at bounding box center [43, 10] width 9 height 6
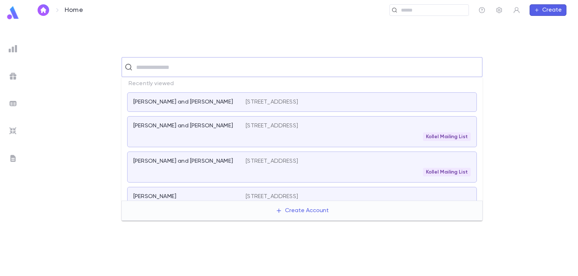
click at [189, 66] on input "text" at bounding box center [307, 67] width 346 height 14
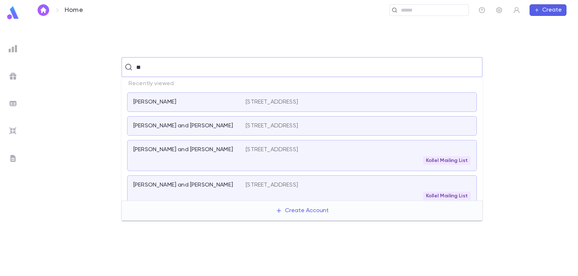
type input "*"
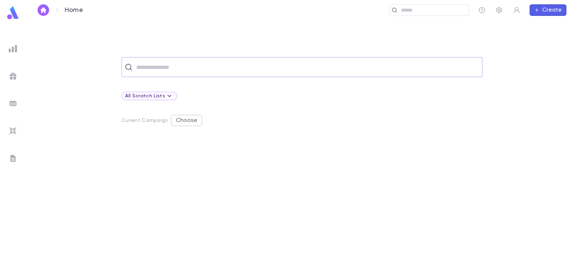
click at [165, 66] on input "text" at bounding box center [307, 67] width 346 height 14
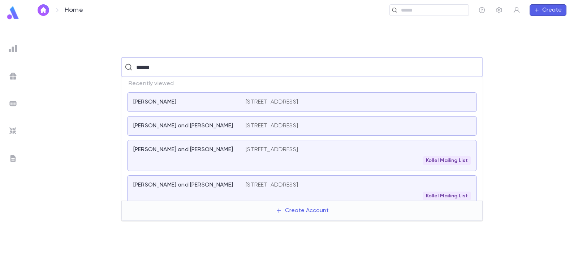
type input "*******"
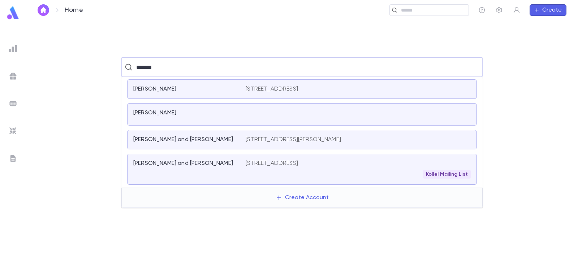
click at [218, 113] on div "[PERSON_NAME]" at bounding box center [185, 113] width 104 height 7
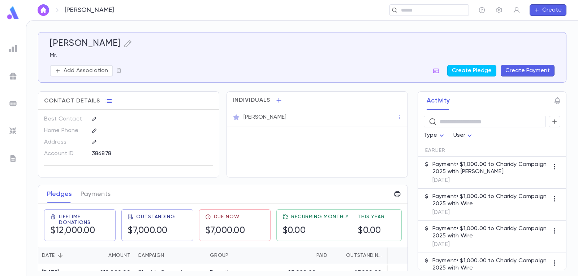
click at [529, 68] on button "Create Payment" at bounding box center [528, 71] width 54 height 12
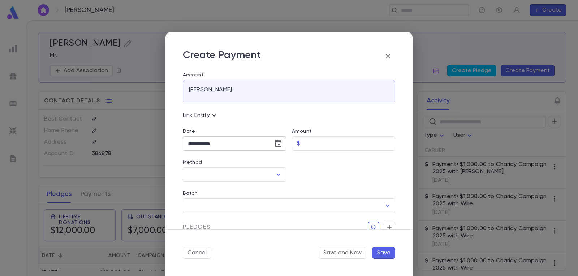
click at [278, 143] on icon "Choose date, selected date is Sep 2, 2025" at bounding box center [278, 144] width 9 height 9
click at [254, 162] on icon "Previous month" at bounding box center [254, 162] width 9 height 9
click at [197, 232] on button "18" at bounding box center [195, 233] width 13 height 13
type input "**********"
click at [323, 146] on input "Amount" at bounding box center [349, 144] width 92 height 14
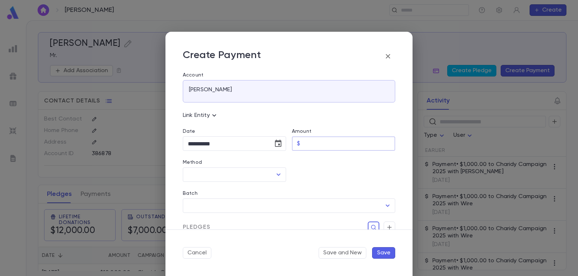
click at [325, 145] on input "Amount" at bounding box center [349, 144] width 92 height 14
click at [275, 172] on icon "Open" at bounding box center [278, 175] width 9 height 9
type input "********"
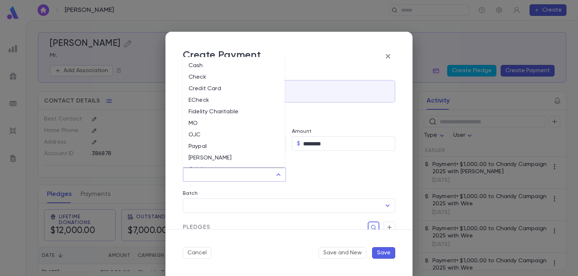
click at [238, 155] on li "[PERSON_NAME]" at bounding box center [234, 159] width 102 height 12
type input "*******"
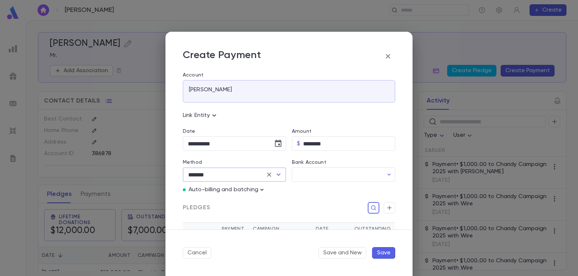
click at [262, 189] on icon "button" at bounding box center [261, 189] width 7 height 7
click at [287, 203] on p "Enter Manual Billing Instead" at bounding box center [303, 203] width 74 height 7
click at [290, 235] on input "Authorization Code" at bounding box center [328, 237] width 116 height 14
type input "*"
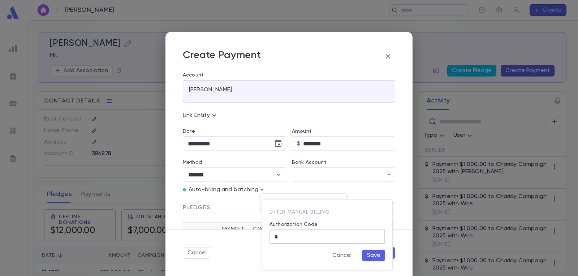
click at [376, 258] on button "Save" at bounding box center [373, 256] width 23 height 12
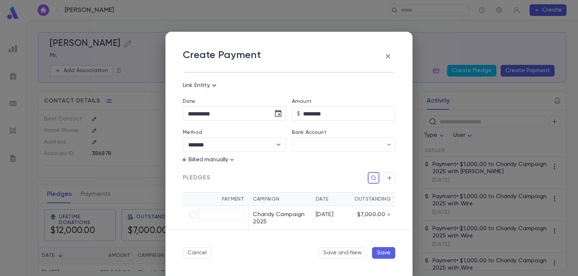
scroll to position [72, 0]
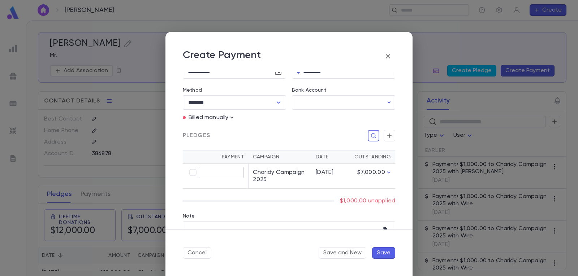
type input "********"
click at [385, 254] on button "Save" at bounding box center [383, 254] width 23 height 12
